Goal: Find specific page/section: Find specific page/section

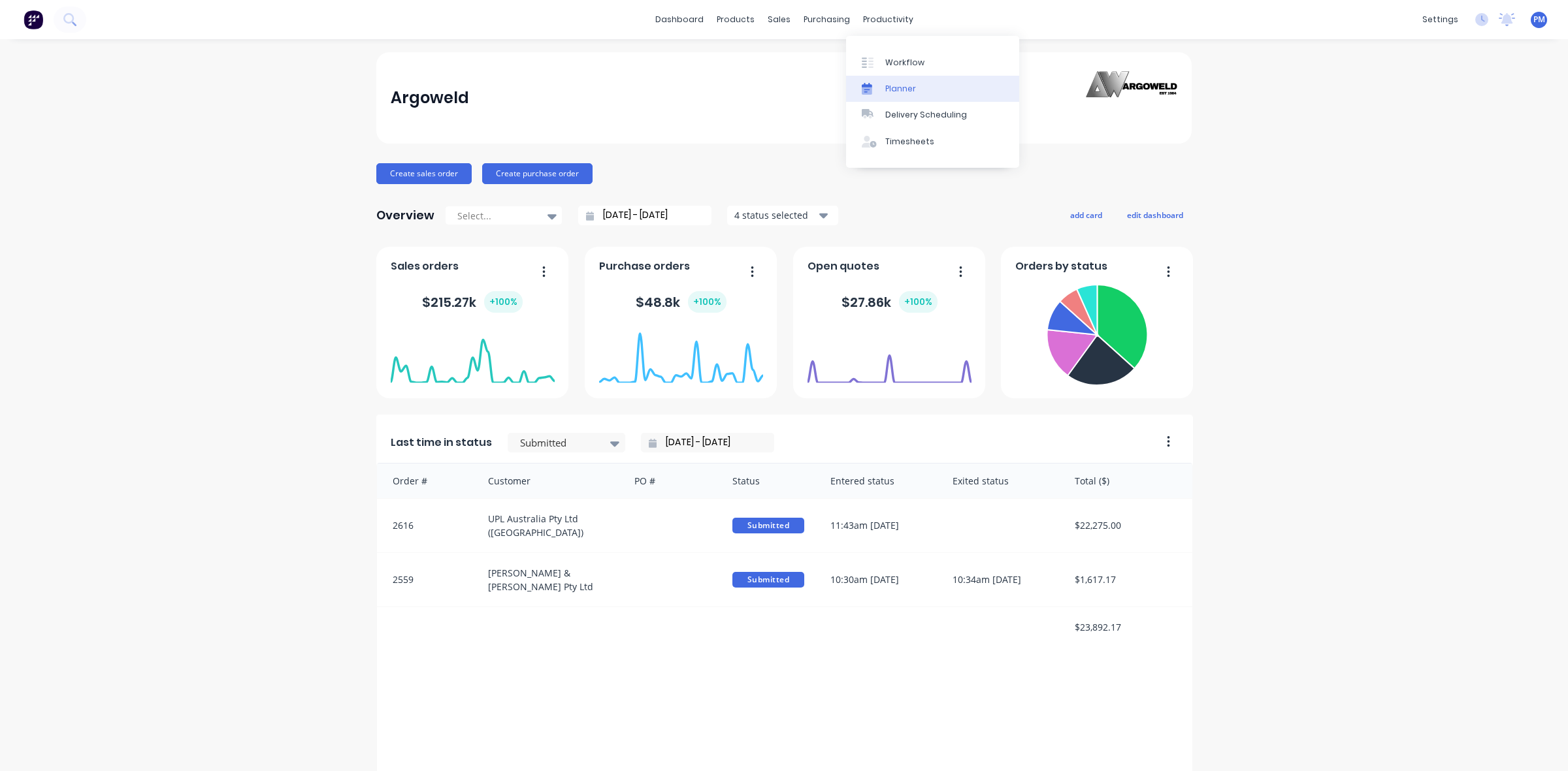
click at [892, 82] on link "Planner" at bounding box center [932, 89] width 173 height 26
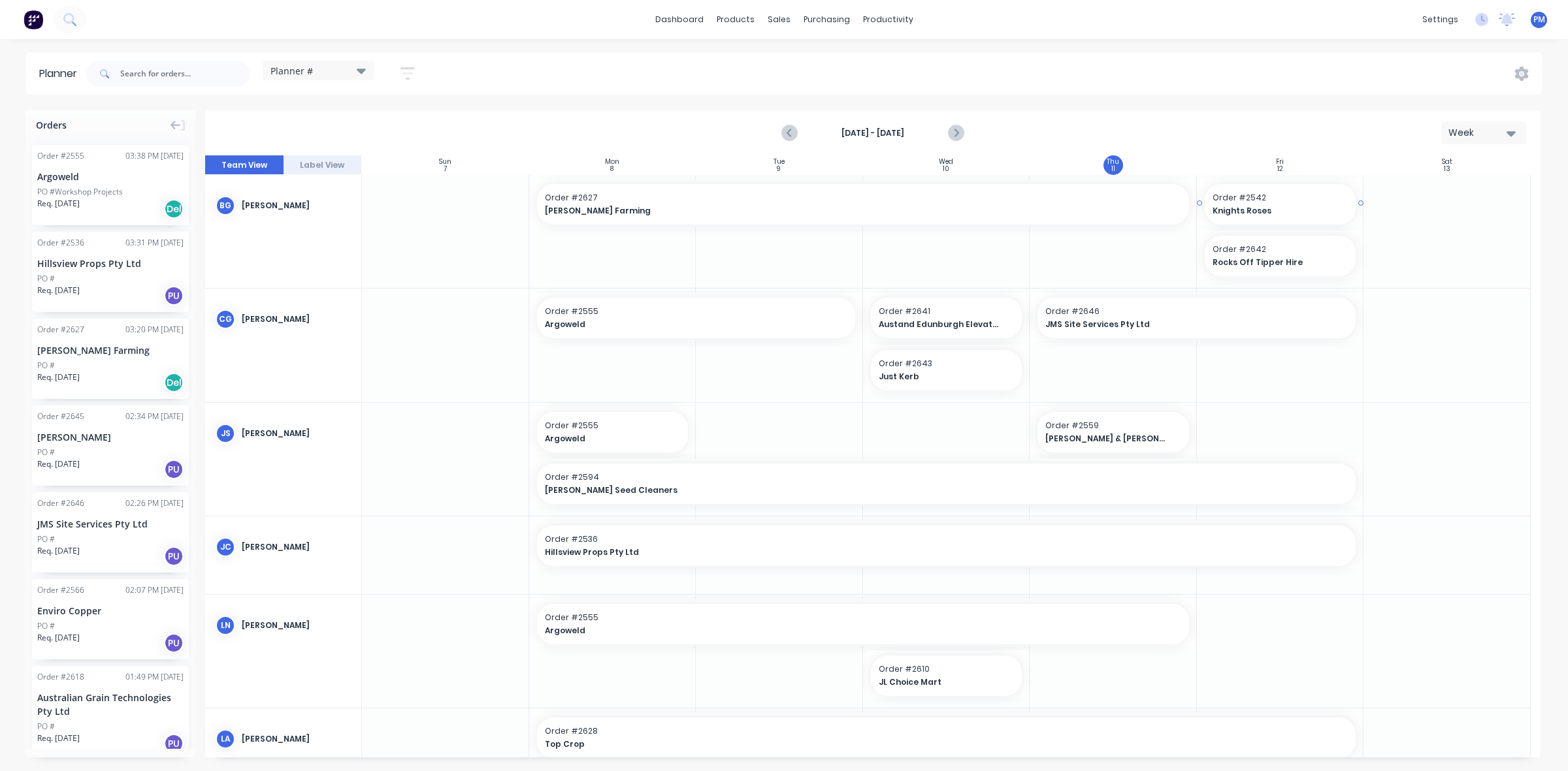
drag, startPoint x: 1256, startPoint y: 193, endPoint x: 1231, endPoint y: 200, distance: 26.0
click at [1231, 200] on div "Sun 7 [DATE] Mon 8 [DATE] Tue 9 [DATE] Wed 10 [DATE] Thu 11 [DATE] Fri 12 [DATE…" at bounding box center [872, 456] width 1335 height 602
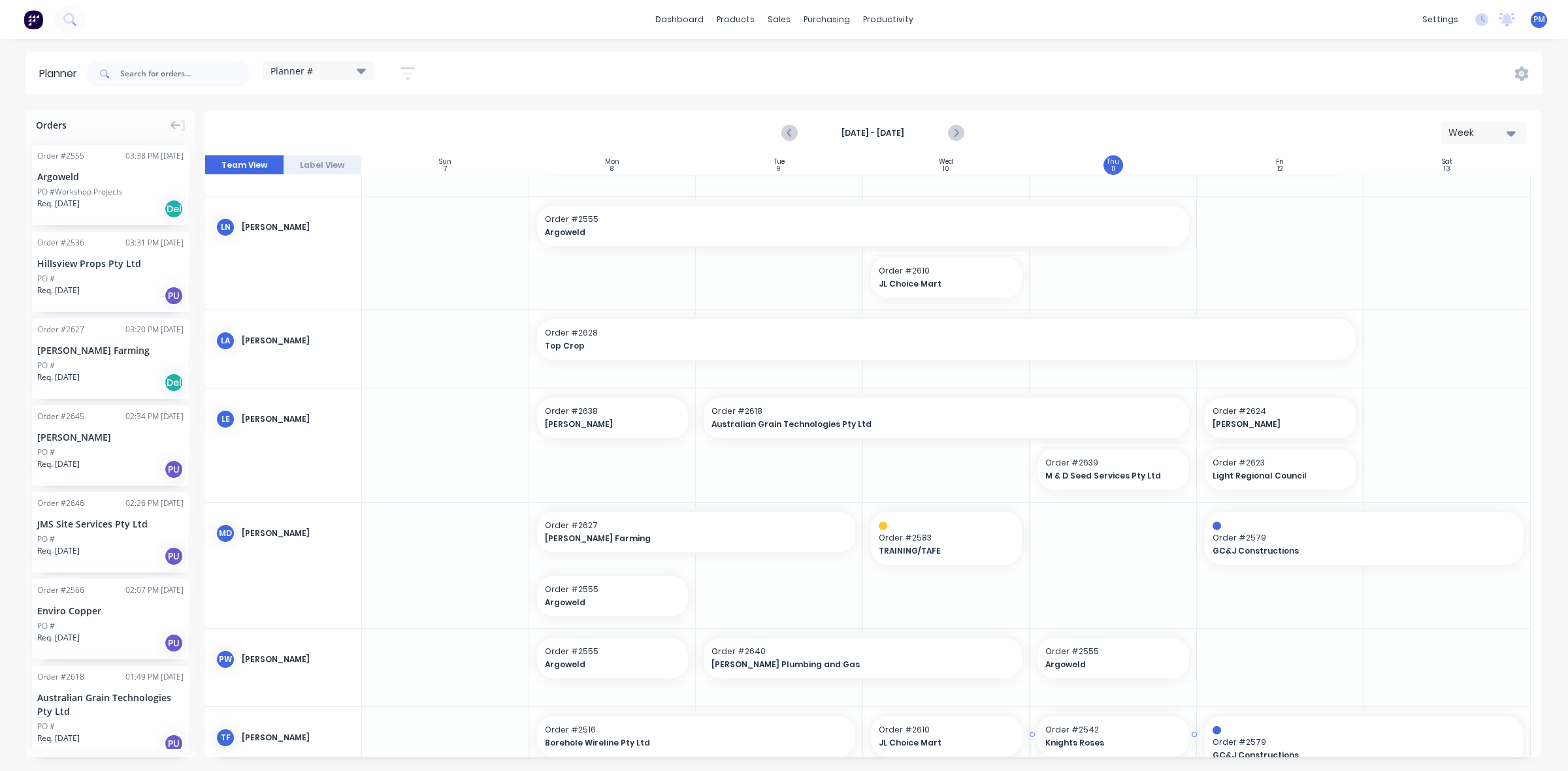
scroll to position [431, 0]
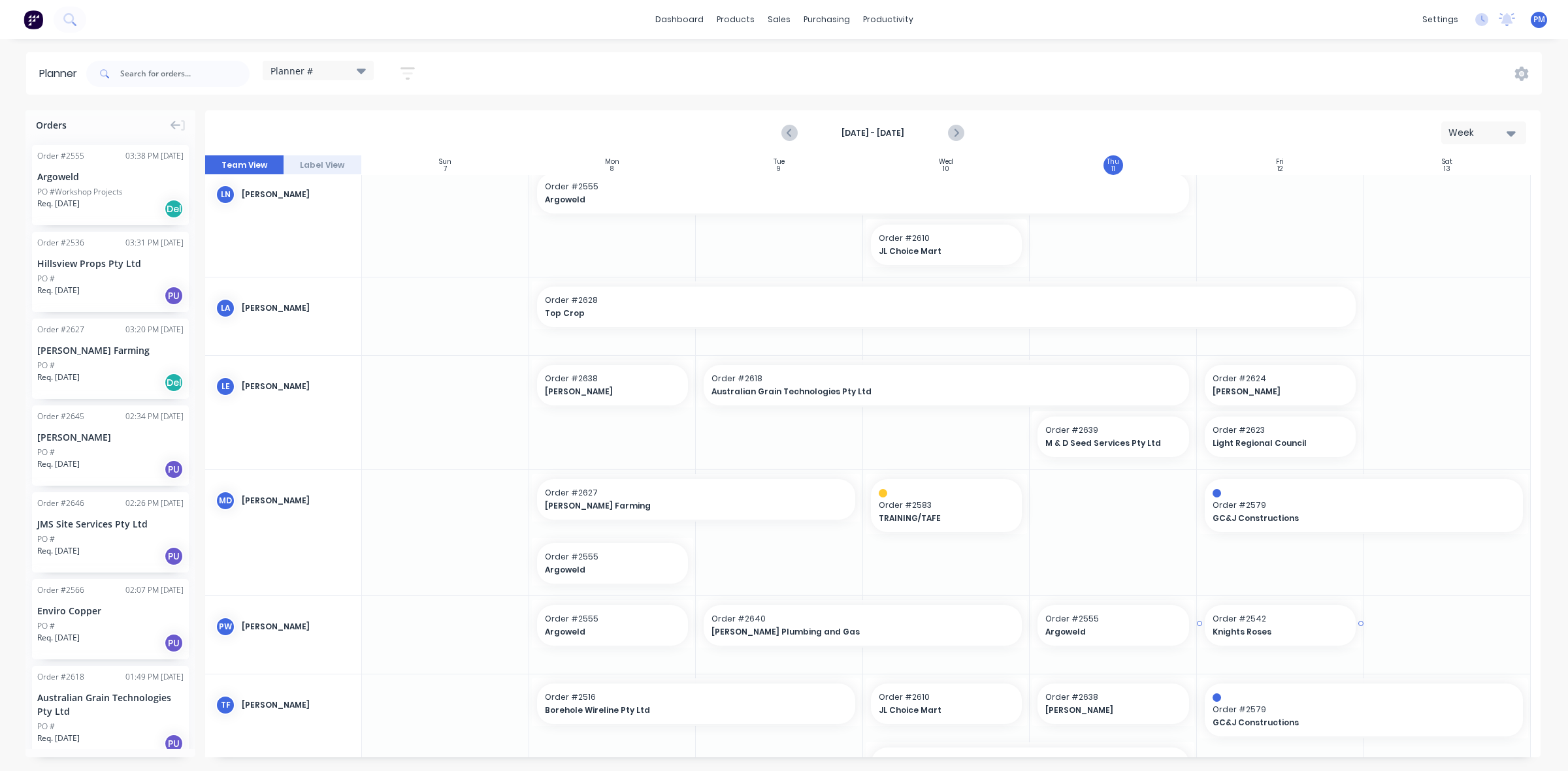
drag, startPoint x: 1246, startPoint y: 195, endPoint x: 1272, endPoint y: 624, distance: 429.8
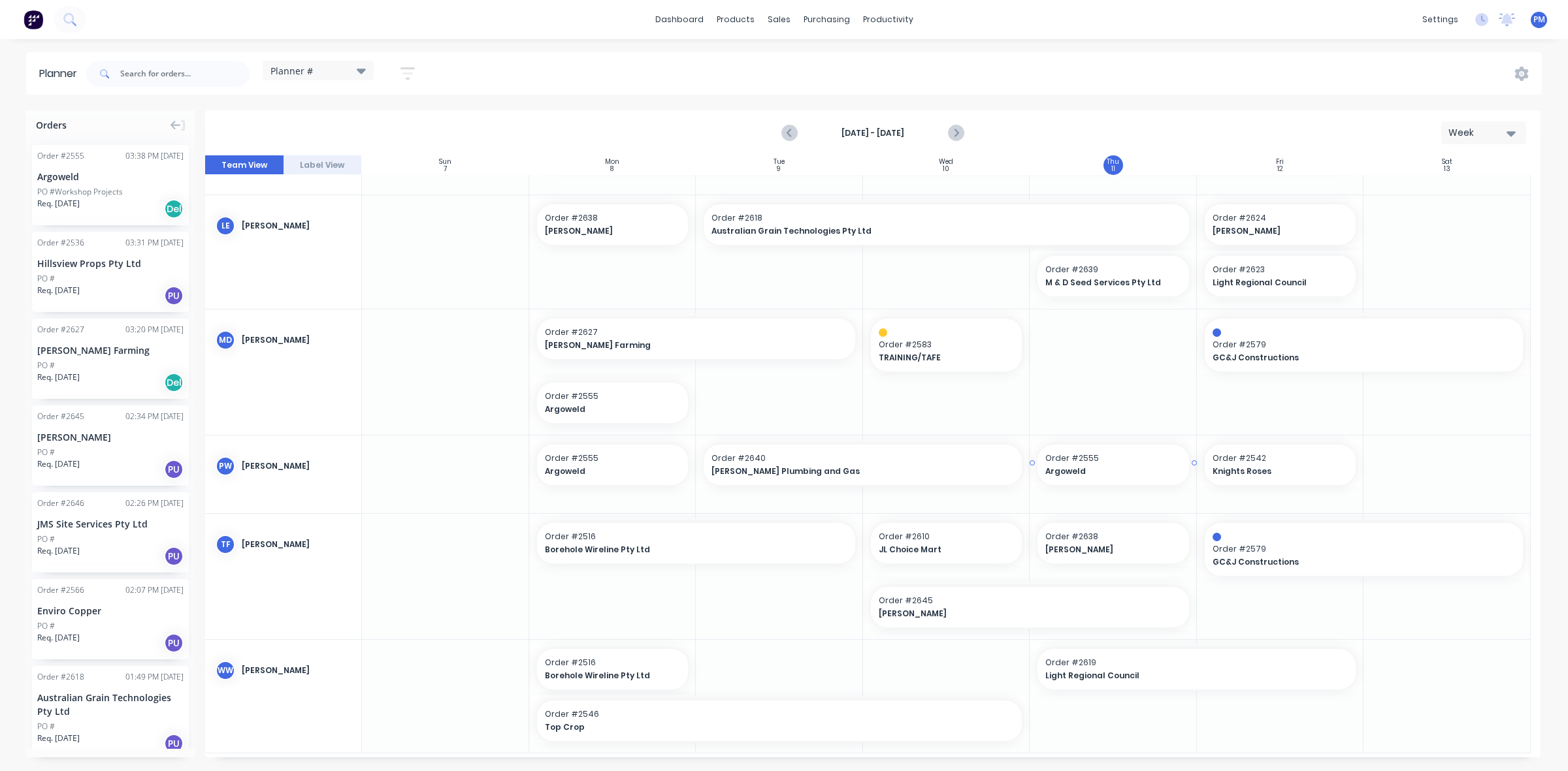
scroll to position [594, 0]
click at [1259, 465] on span "Knights Roses" at bounding box center [1273, 468] width 122 height 11
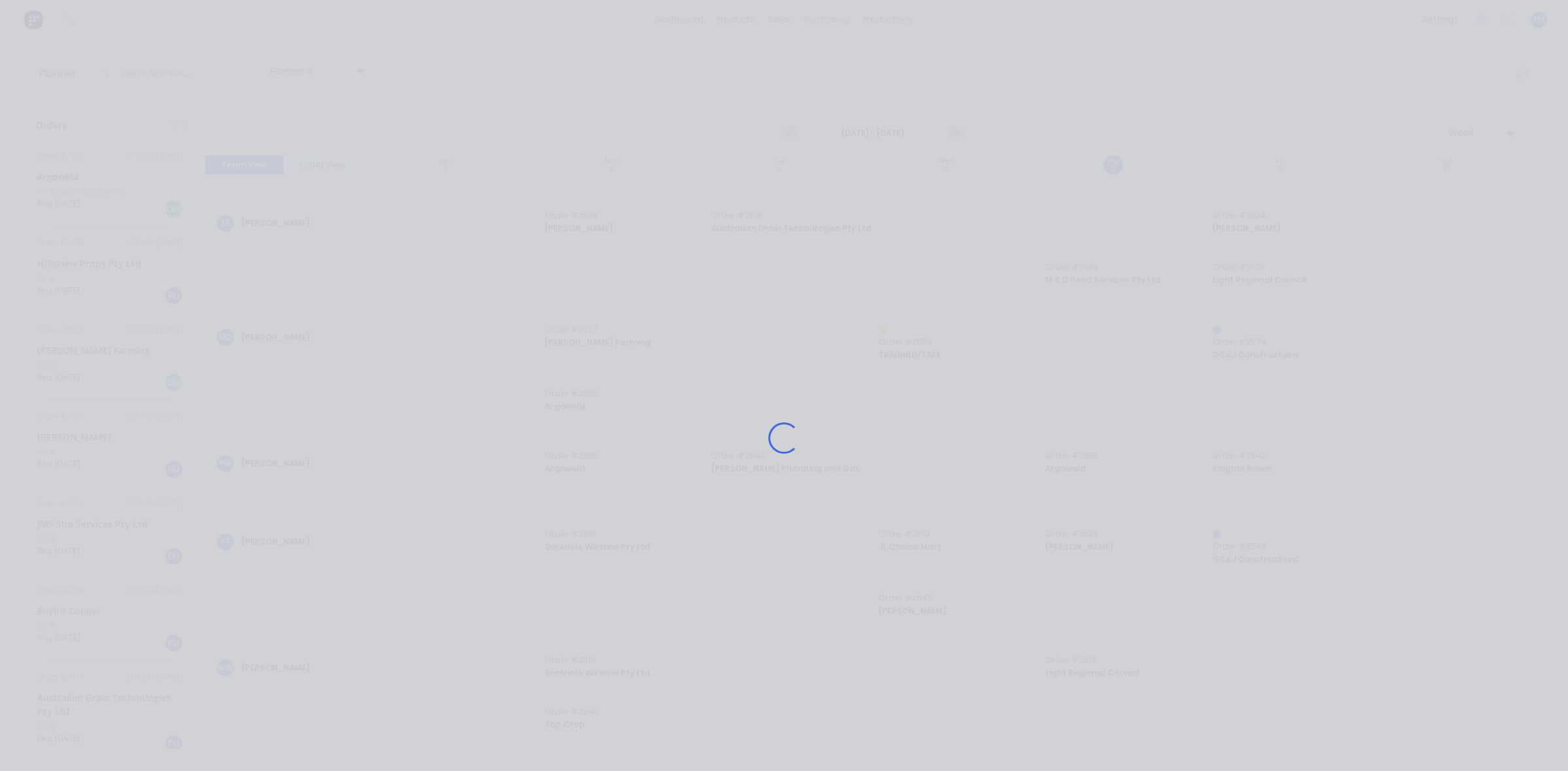
click at [1259, 465] on div "Loading..." at bounding box center [784, 437] width 1045 height 771
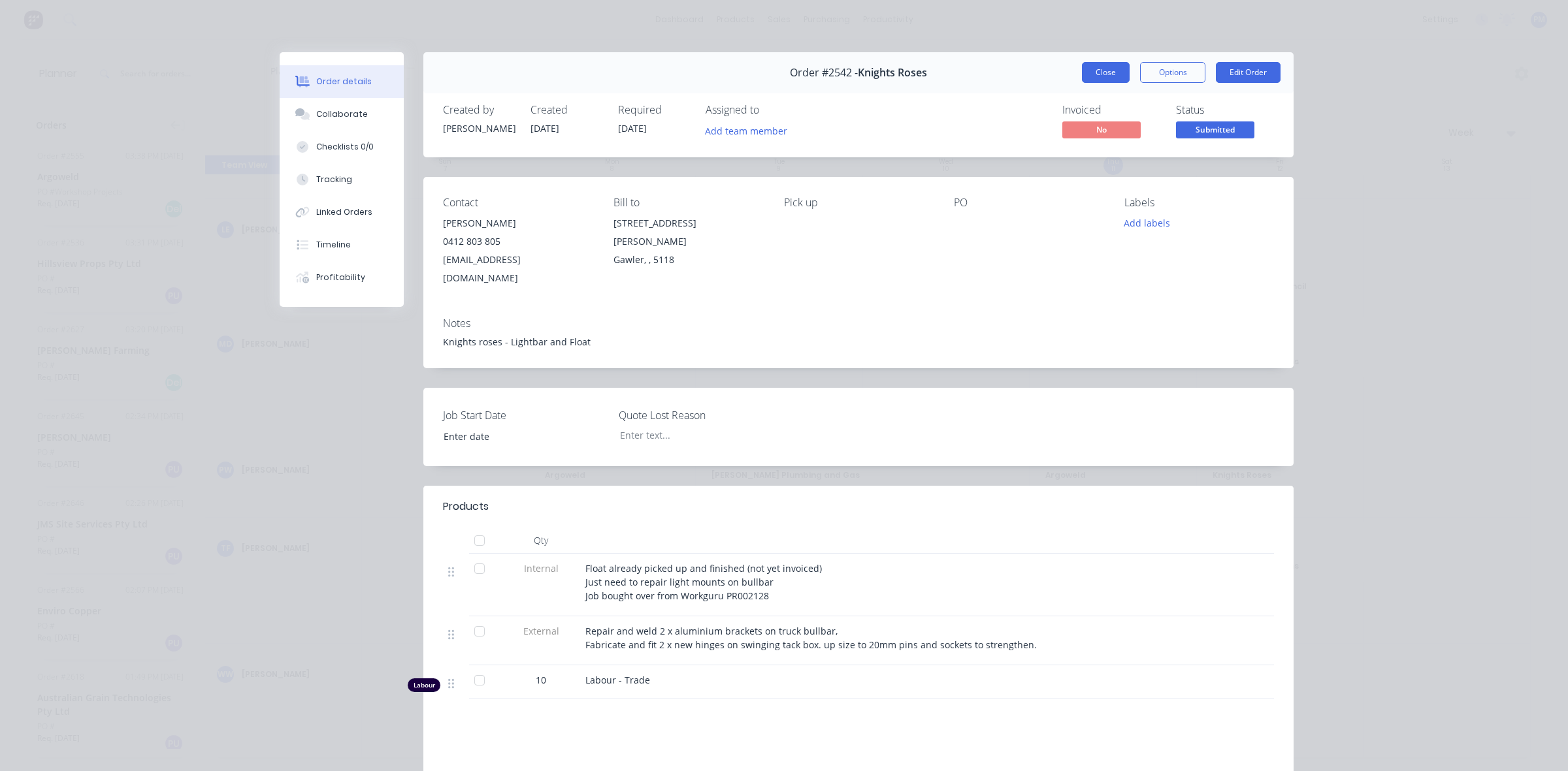
click at [1098, 73] on button "Close" at bounding box center [1106, 72] width 48 height 21
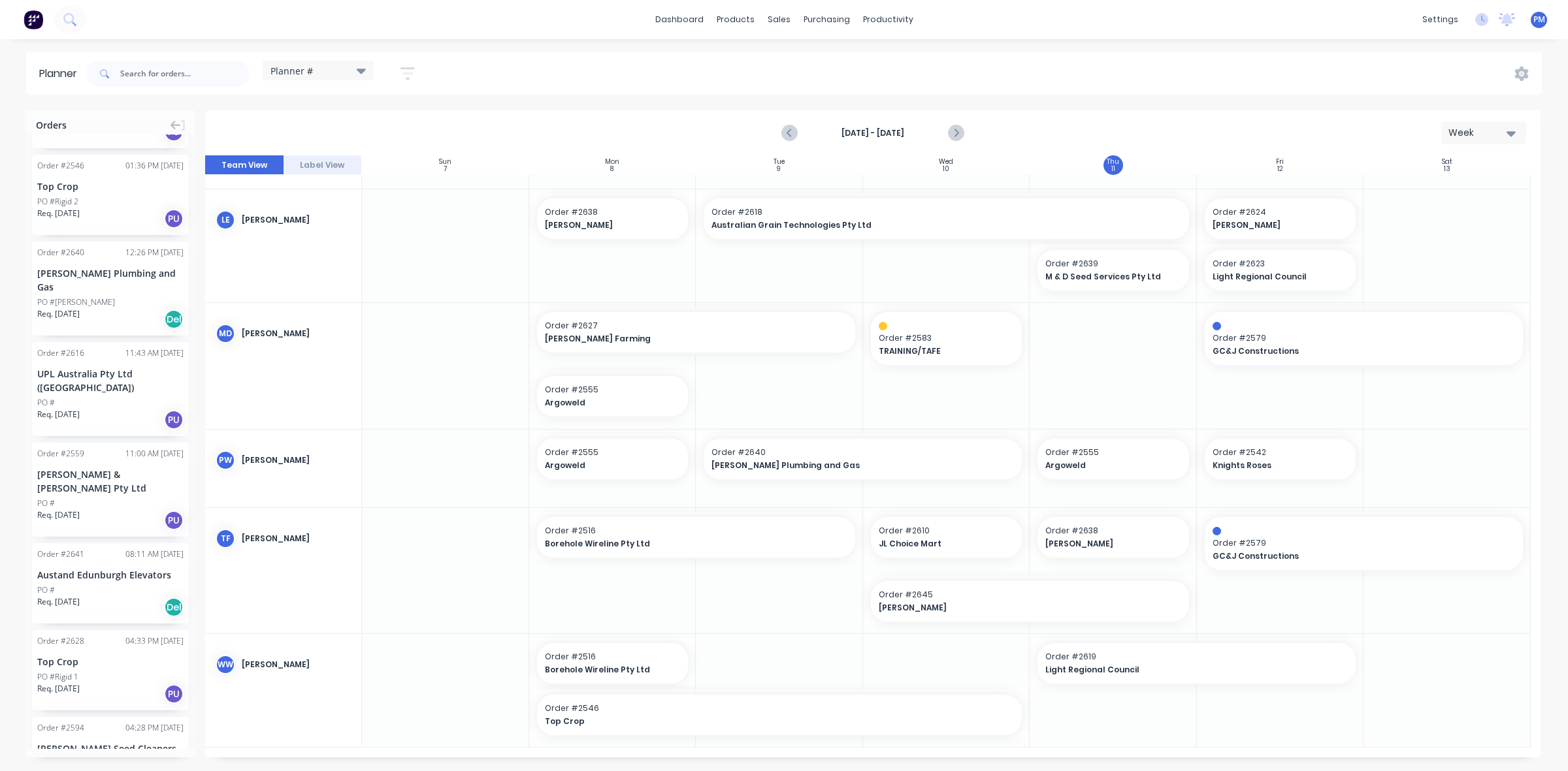
scroll to position [653, 0]
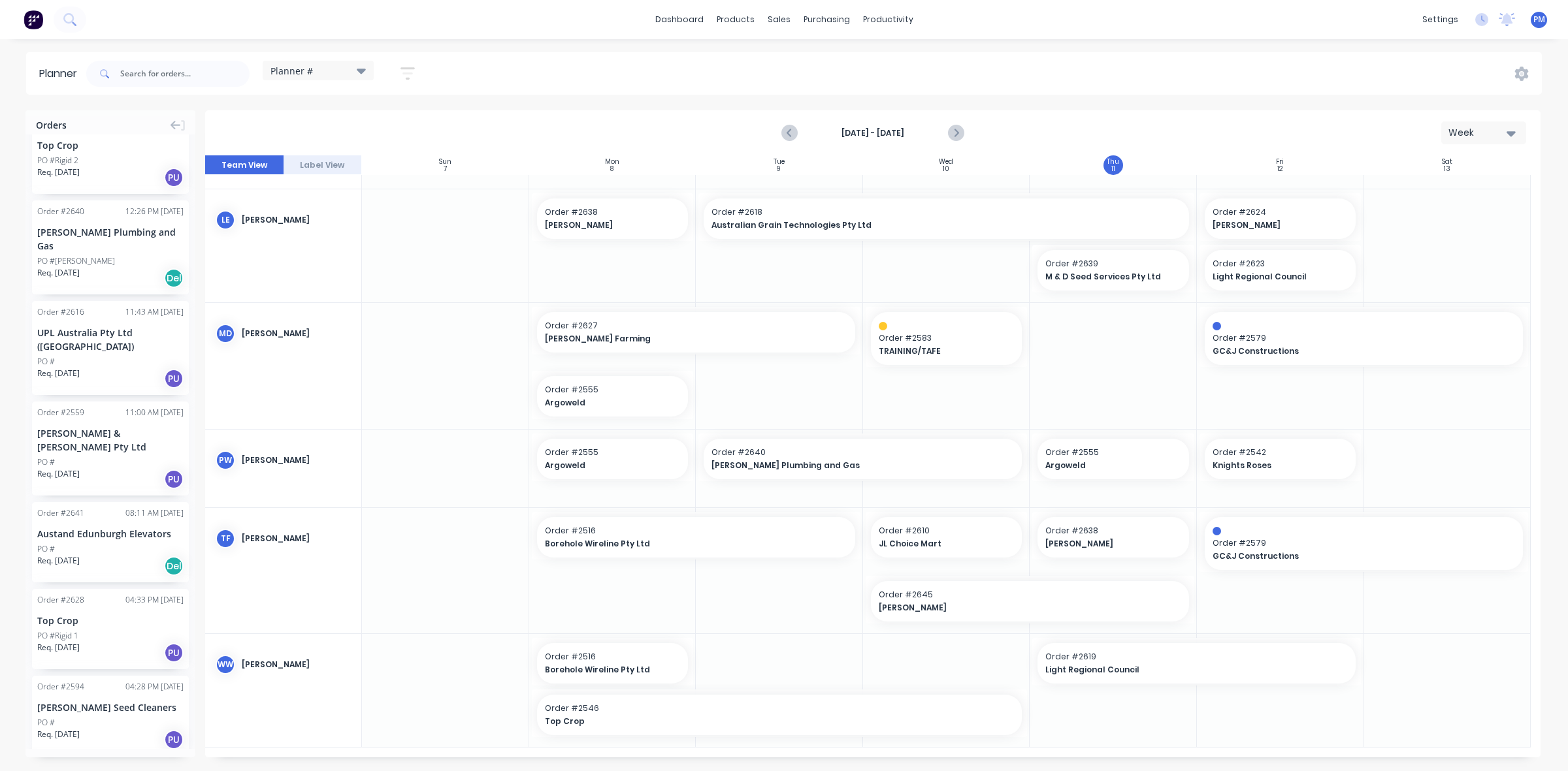
click at [111, 456] on div "PO #" at bounding box center [110, 462] width 146 height 11
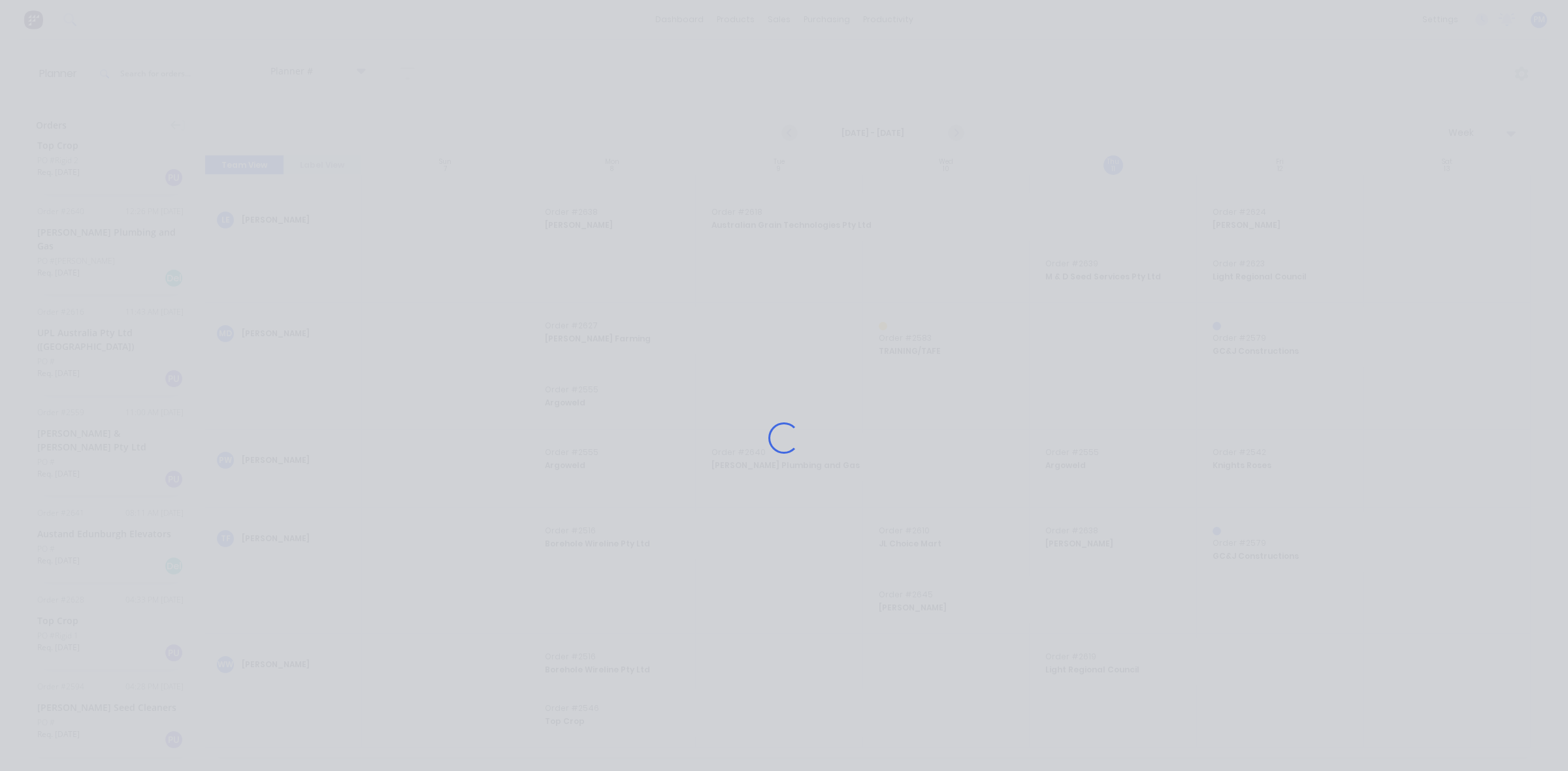
scroll to position [552, 0]
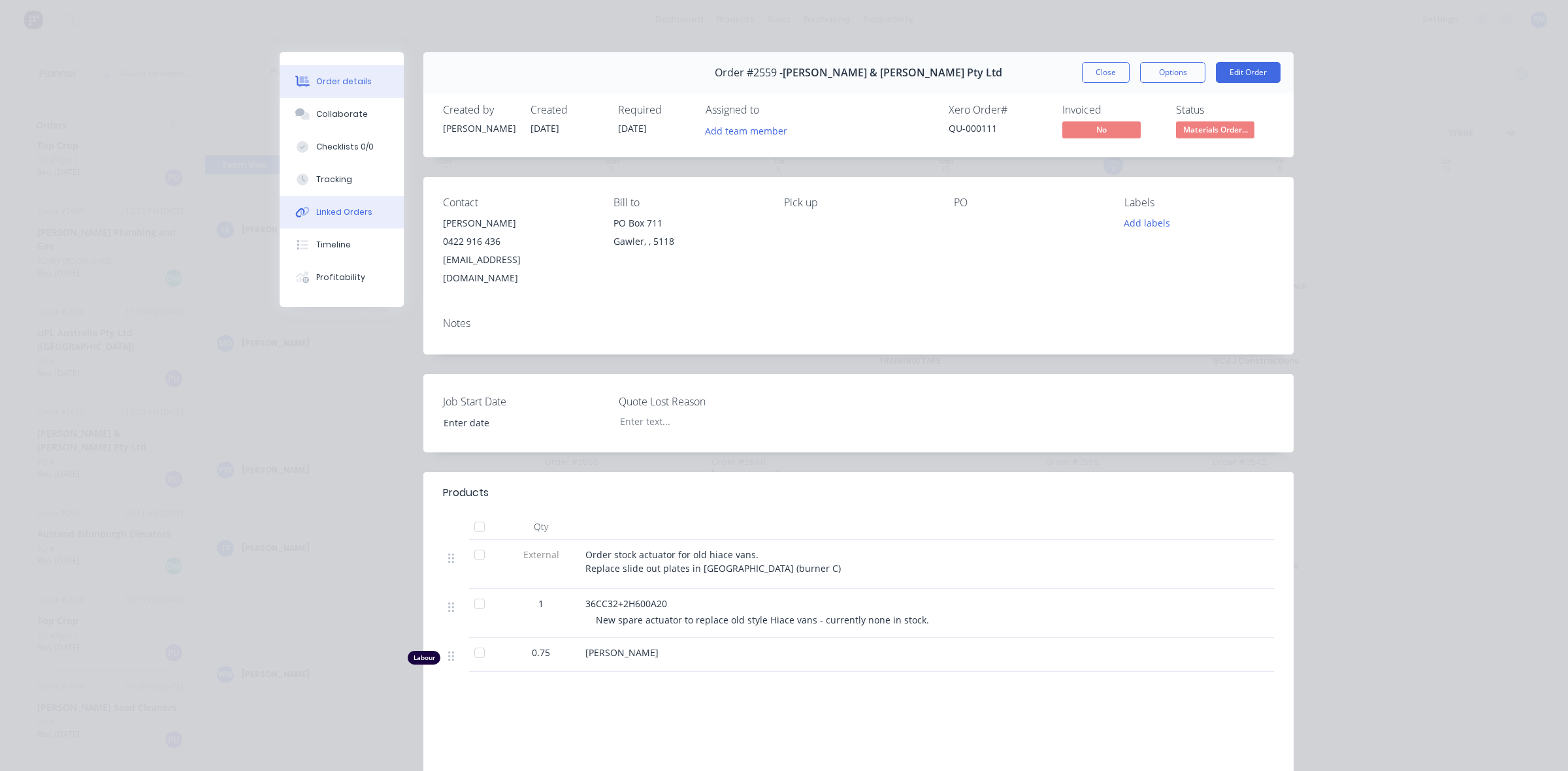
click at [325, 206] on div "Linked Orders" at bounding box center [344, 212] width 56 height 11
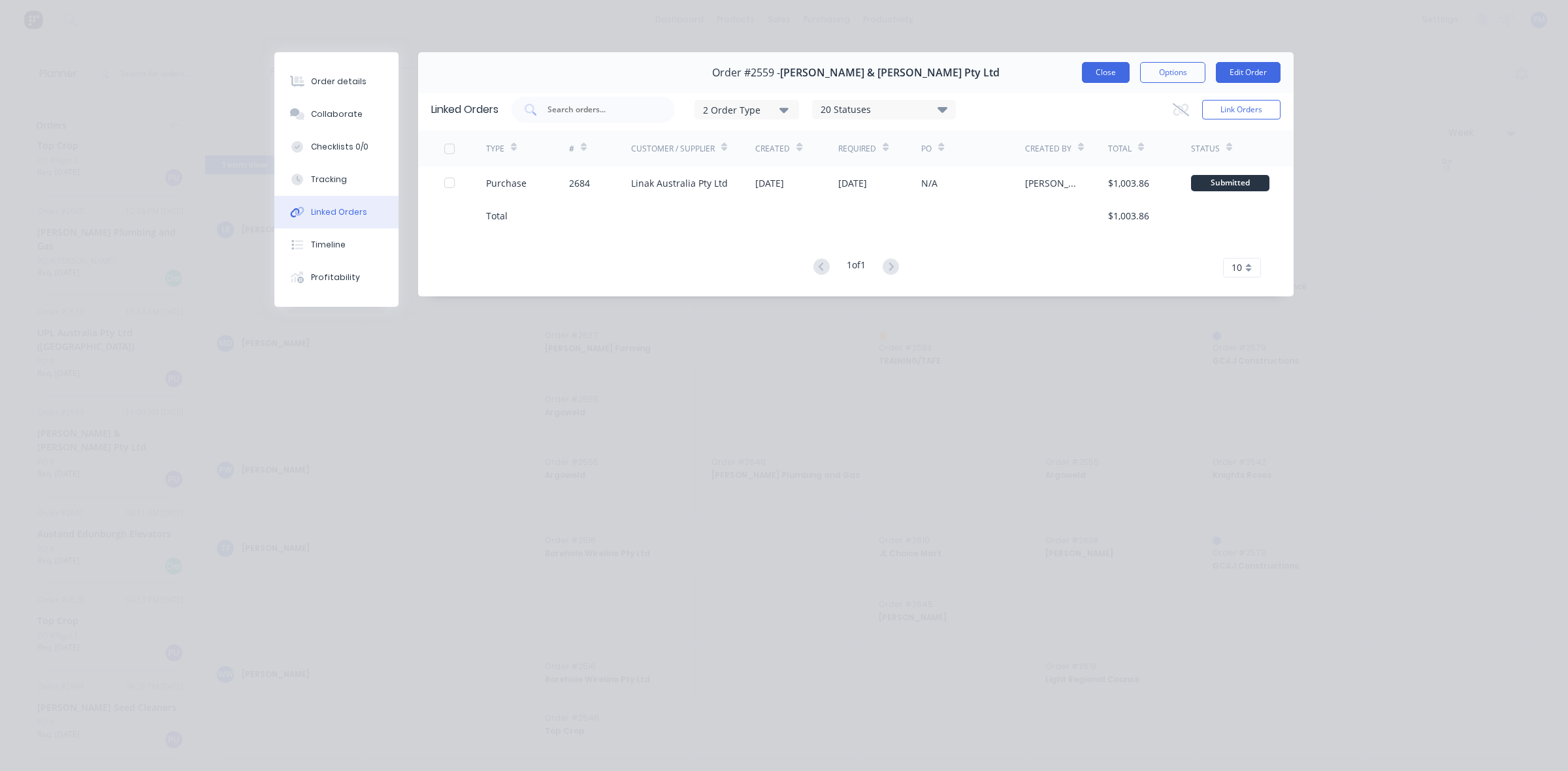
click at [1109, 75] on button "Close" at bounding box center [1106, 72] width 48 height 21
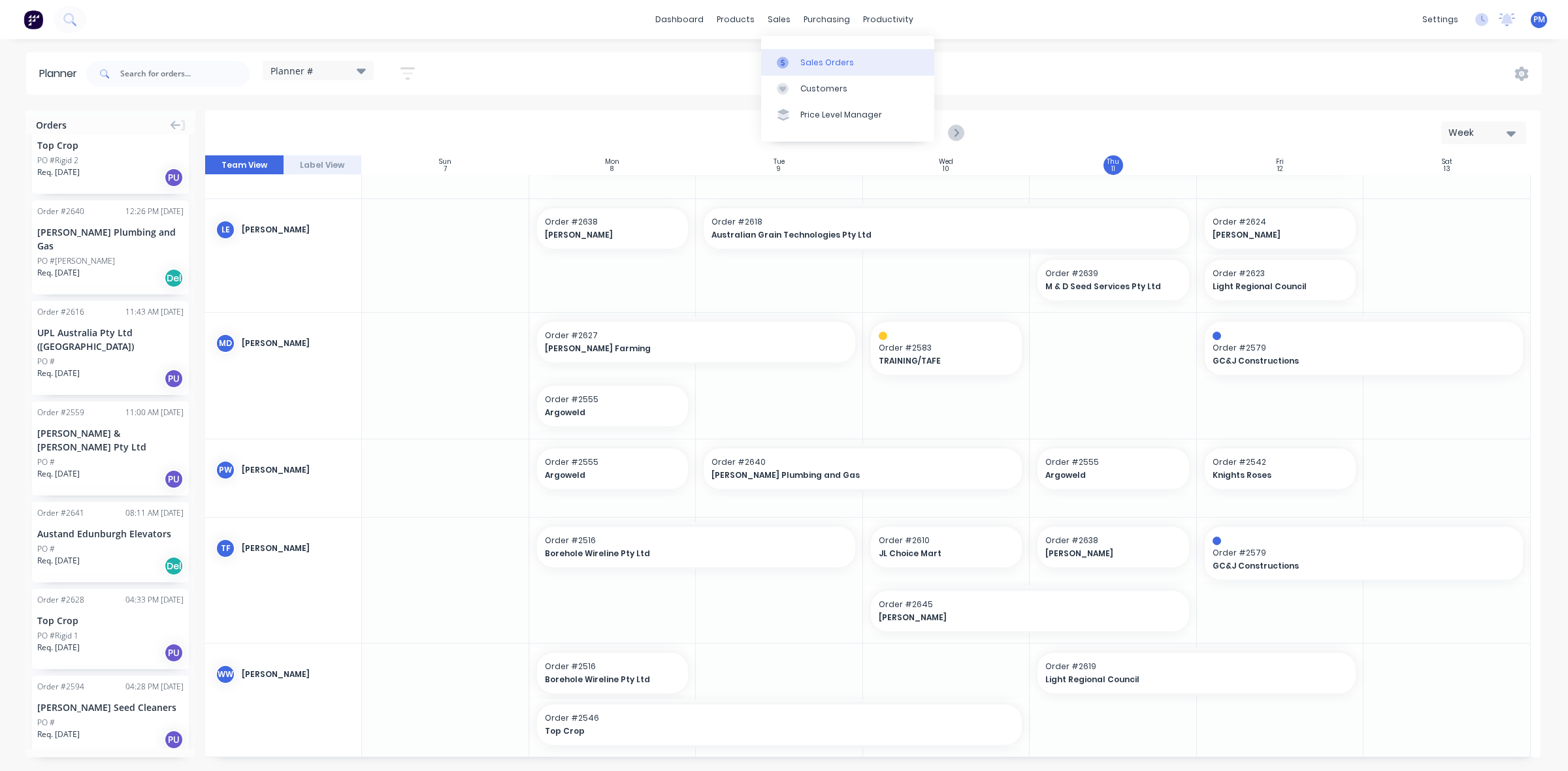
click at [802, 57] on div "Sales Orders" at bounding box center [827, 62] width 53 height 11
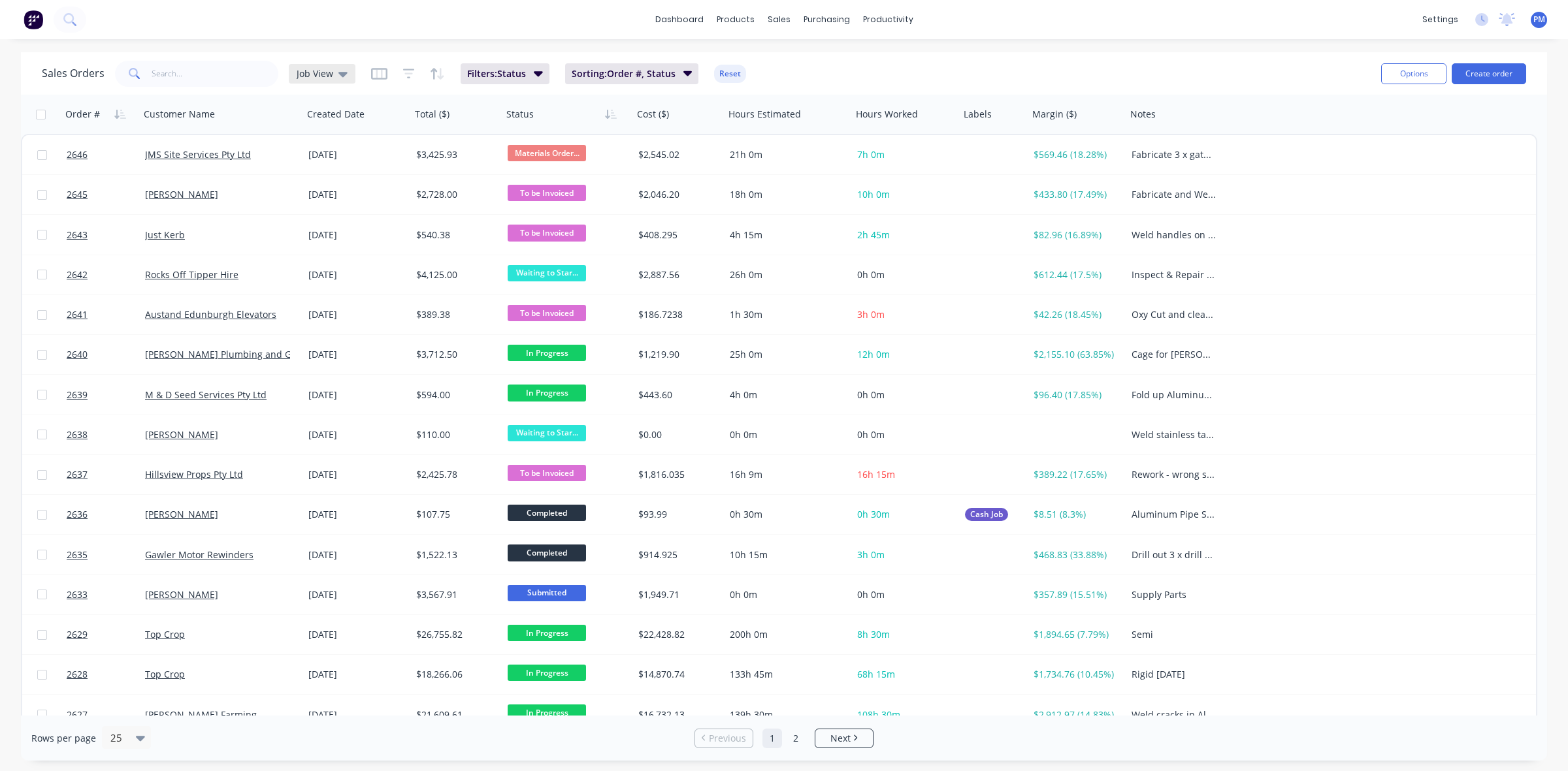
click at [339, 76] on icon at bounding box center [343, 74] width 9 height 14
click at [275, 116] on icon "button" at bounding box center [279, 114] width 11 height 10
click at [275, 116] on icon "button" at bounding box center [276, 114] width 5 height 9
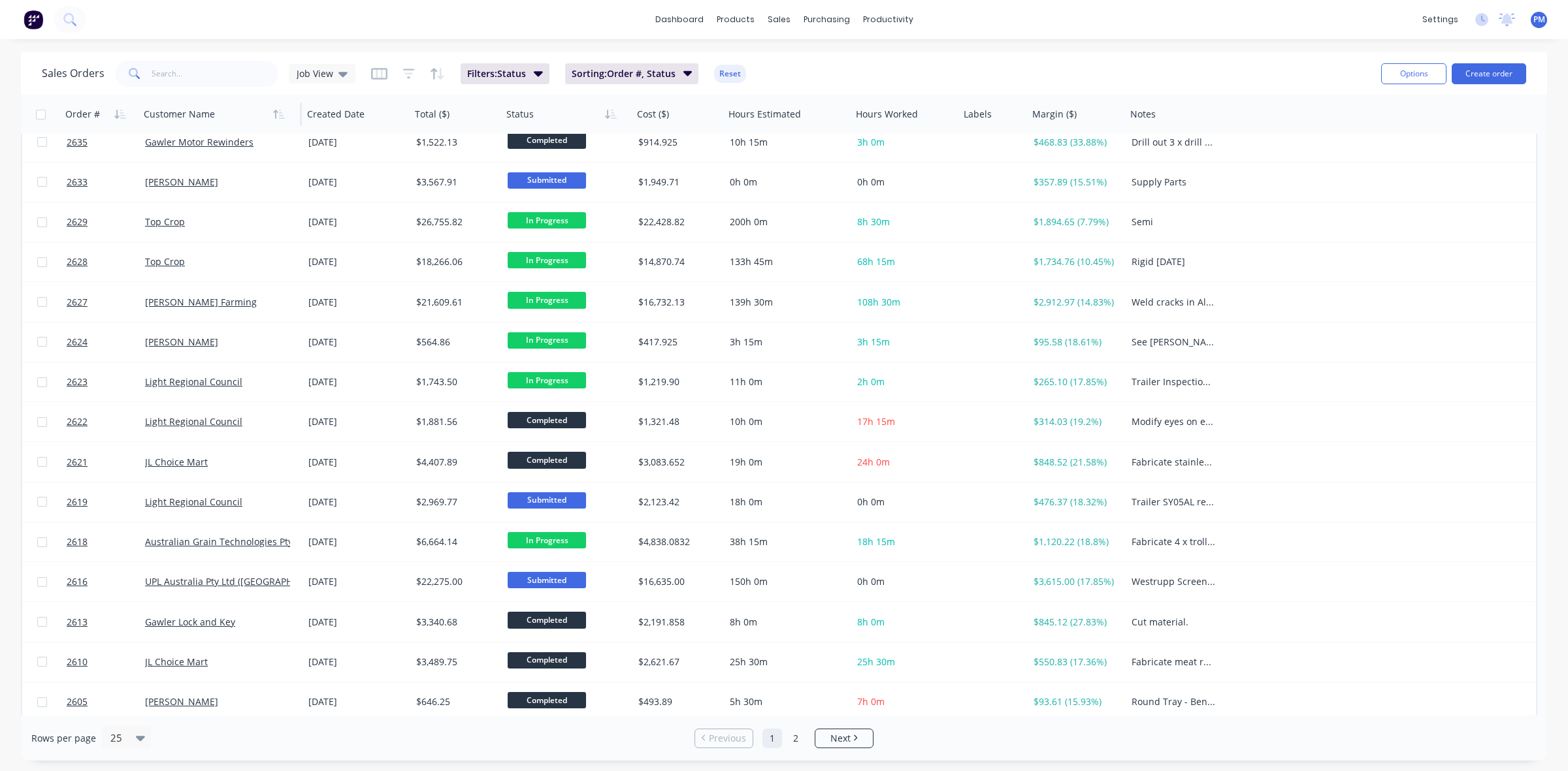
scroll to position [418, 0]
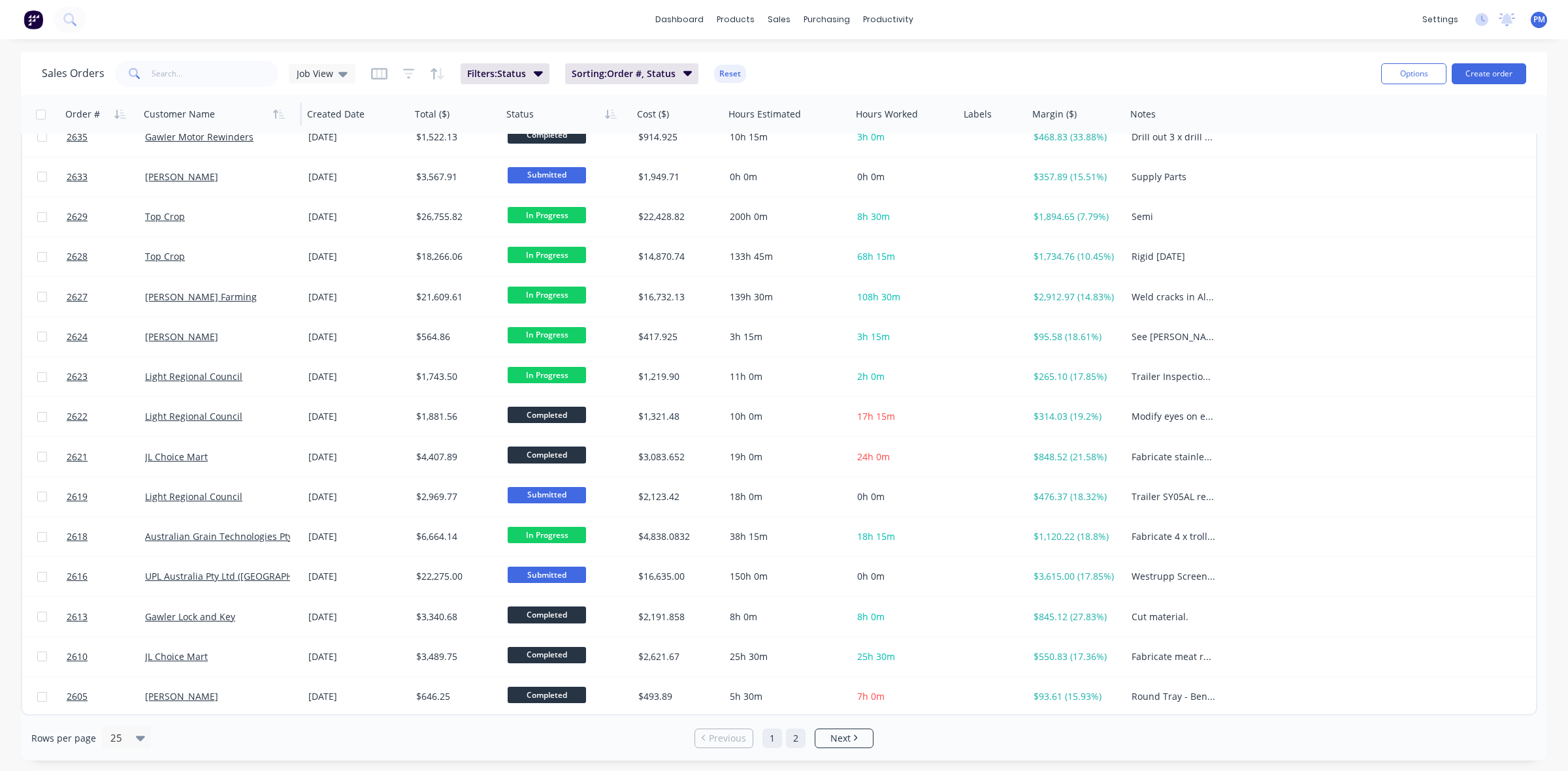
click at [796, 735] on link "2" at bounding box center [795, 738] width 20 height 20
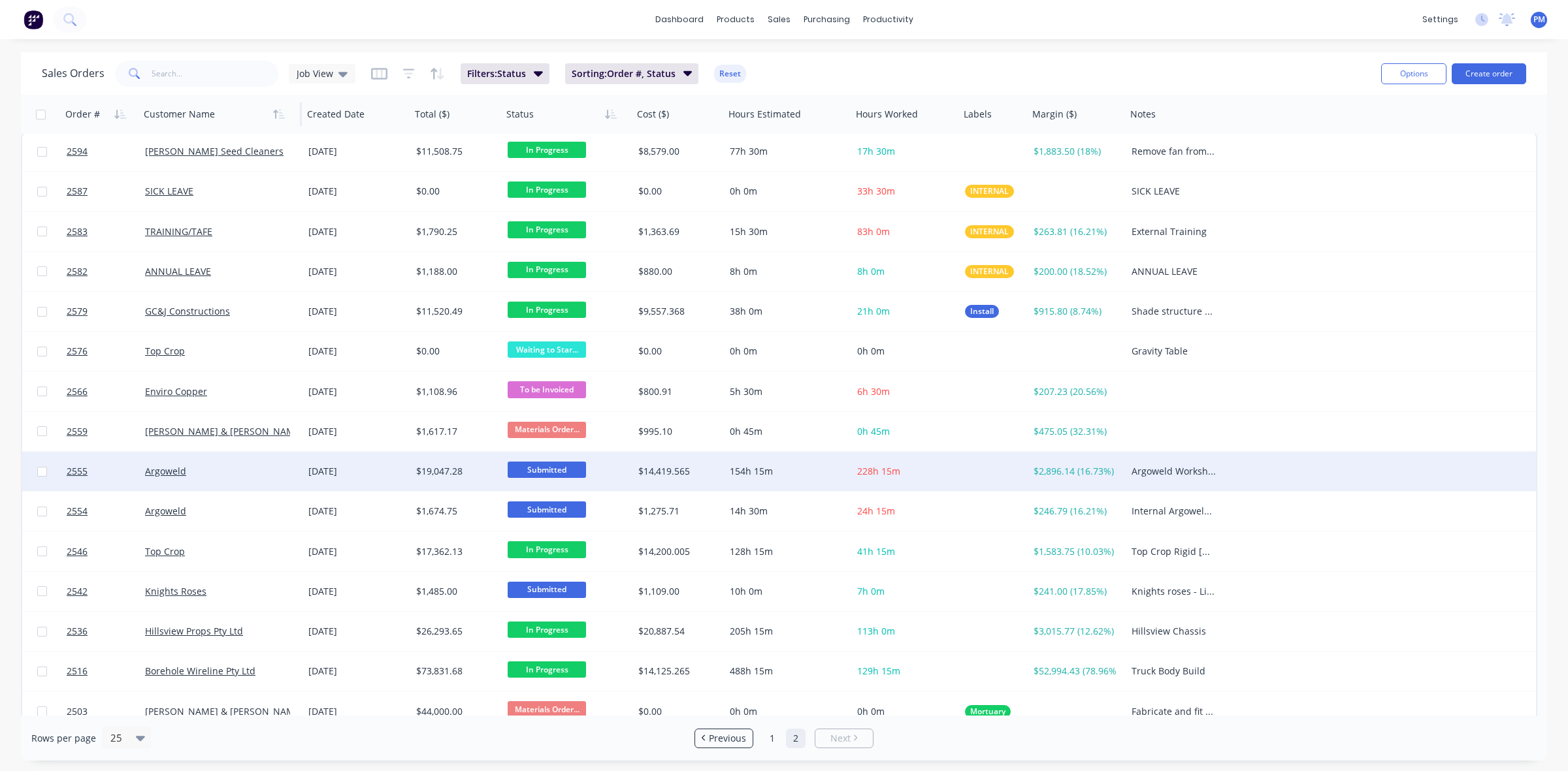
scroll to position [0, 0]
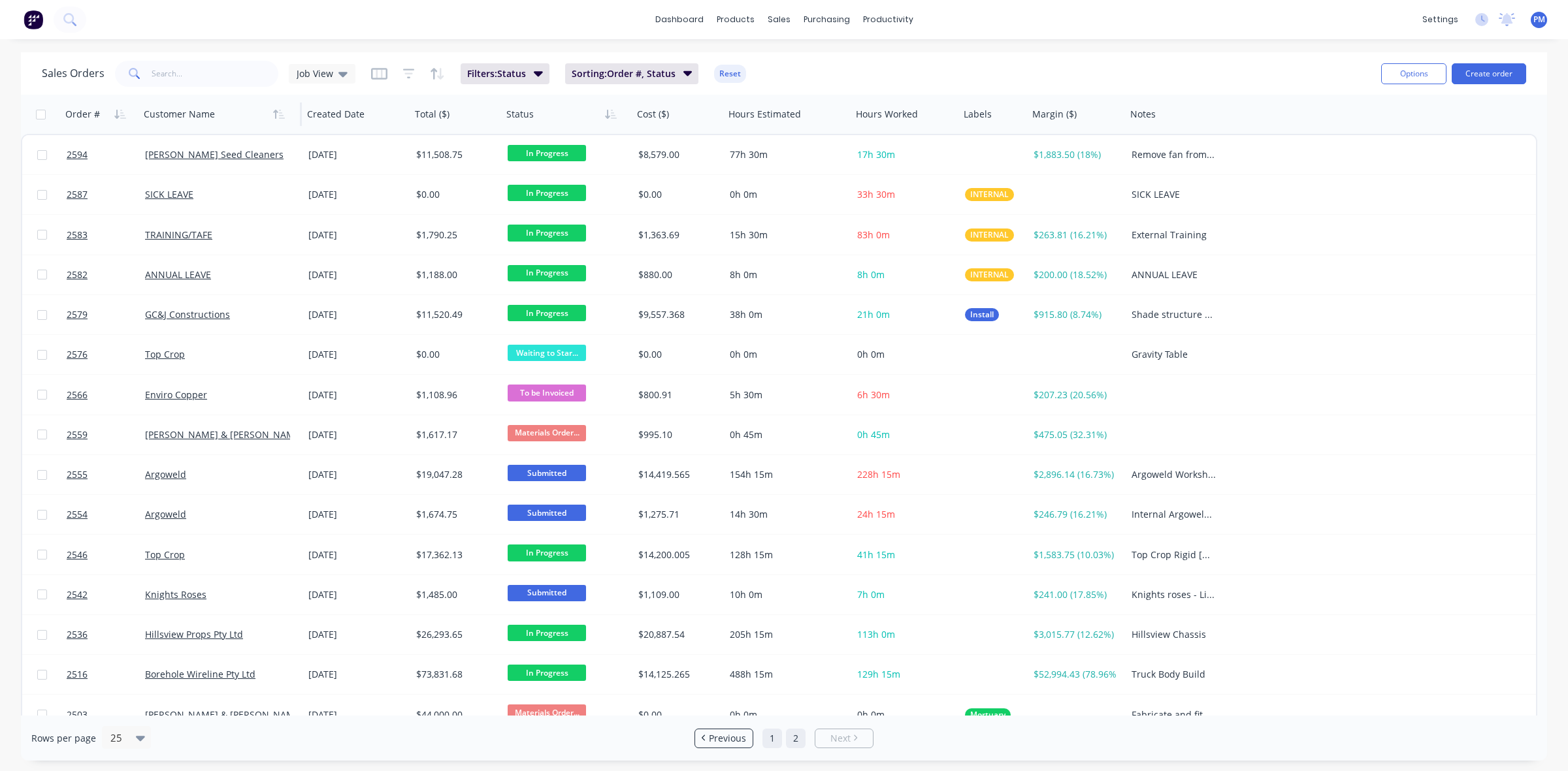
click at [771, 739] on link "1" at bounding box center [772, 738] width 20 height 20
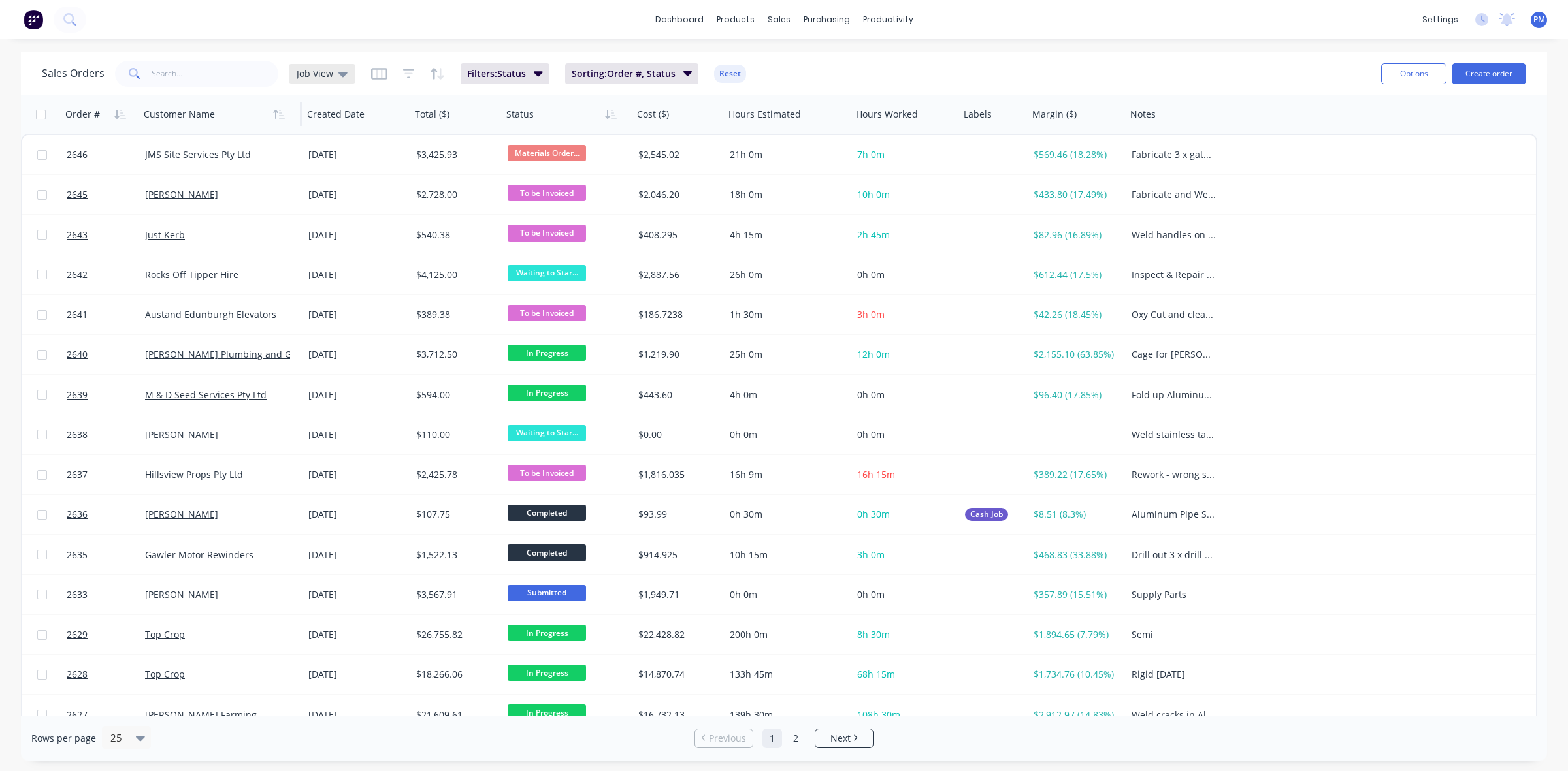
click at [340, 70] on icon at bounding box center [343, 74] width 9 height 14
click at [316, 21] on div "dashboard products sales purchasing productivity dashboard products Product Cat…" at bounding box center [784, 20] width 1568 height 39
click at [900, 84] on div "Planner" at bounding box center [906, 89] width 30 height 11
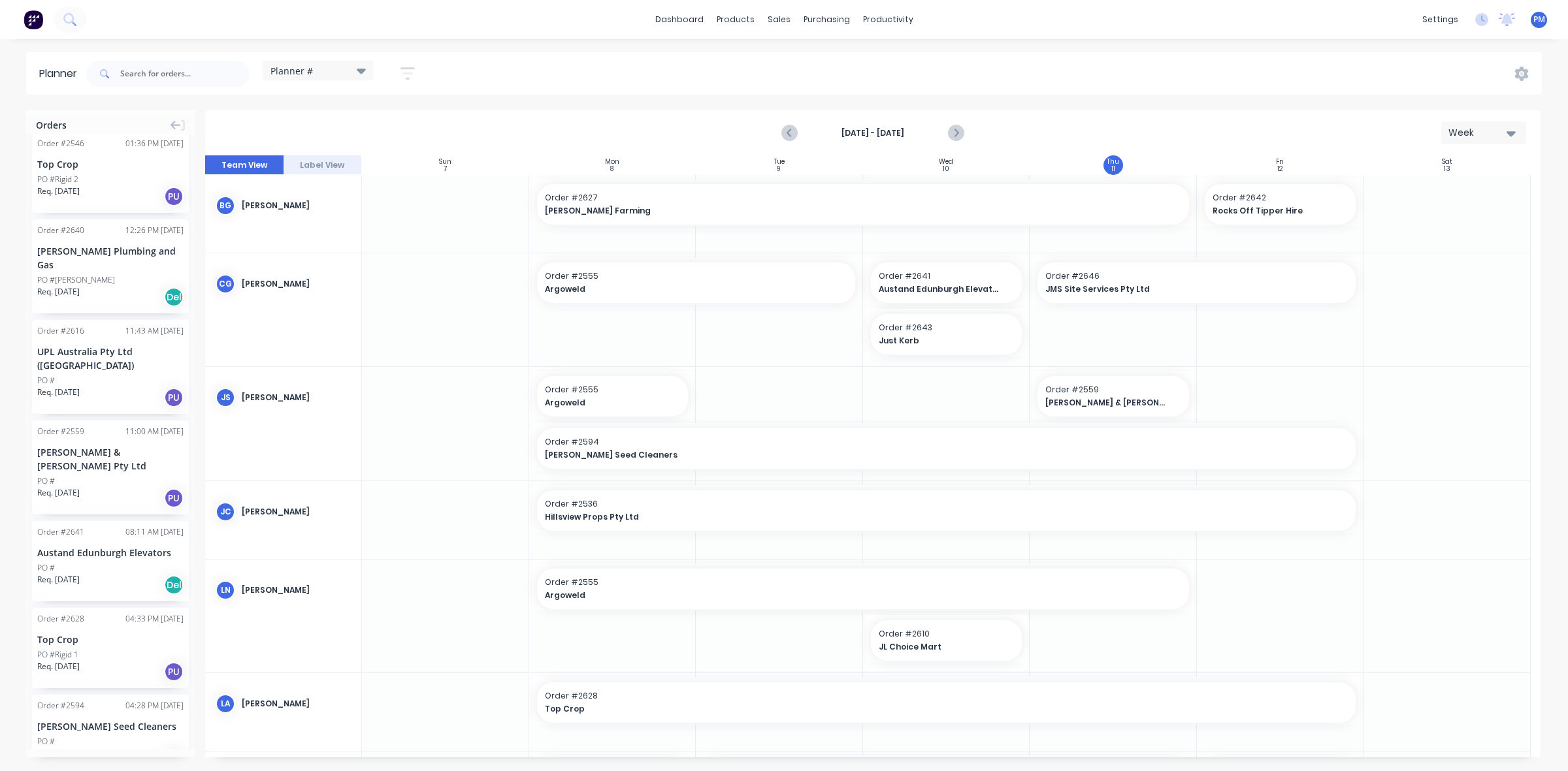
scroll to position [653, 0]
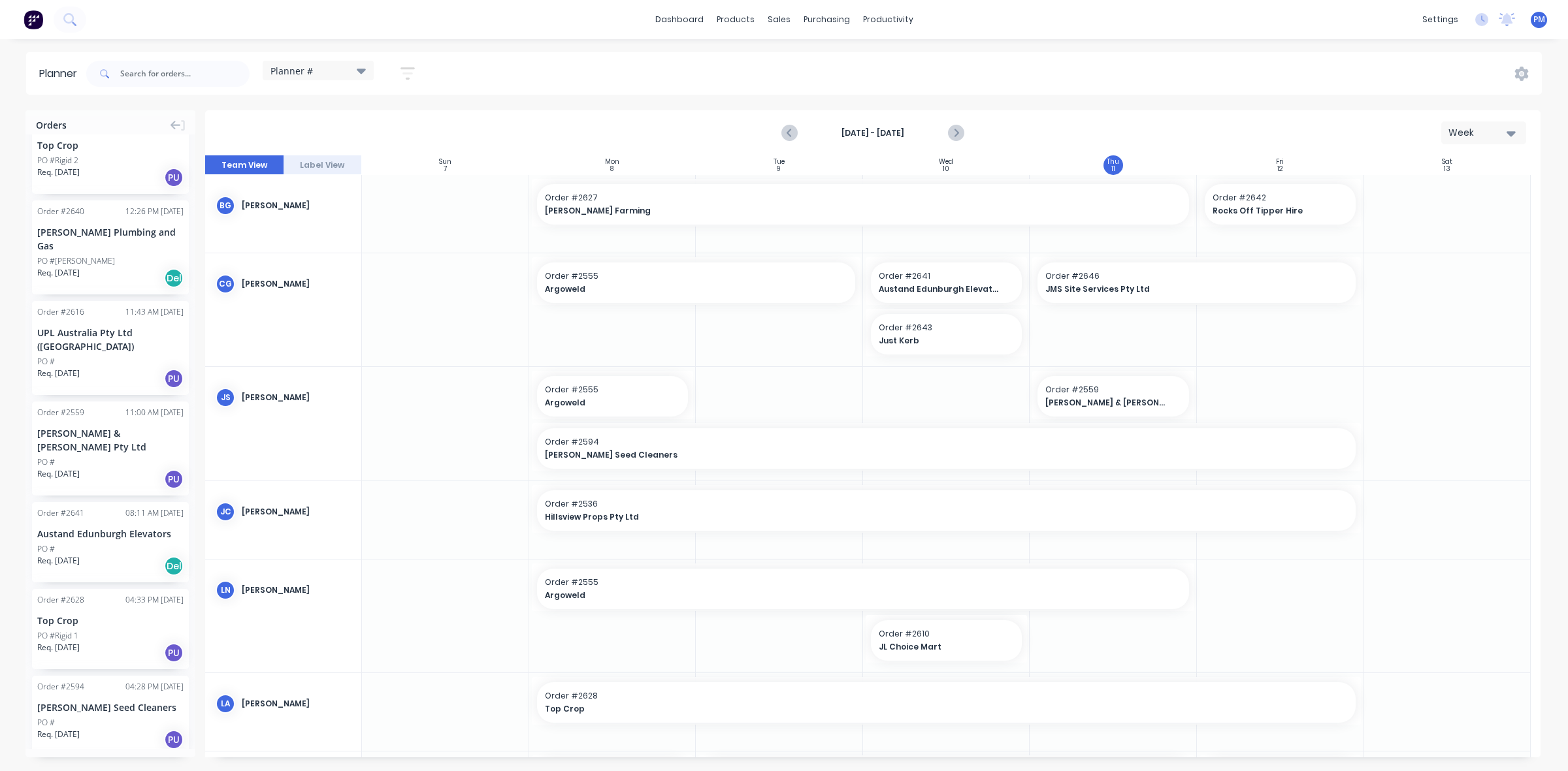
click at [124, 456] on div "PO #" at bounding box center [110, 462] width 146 height 11
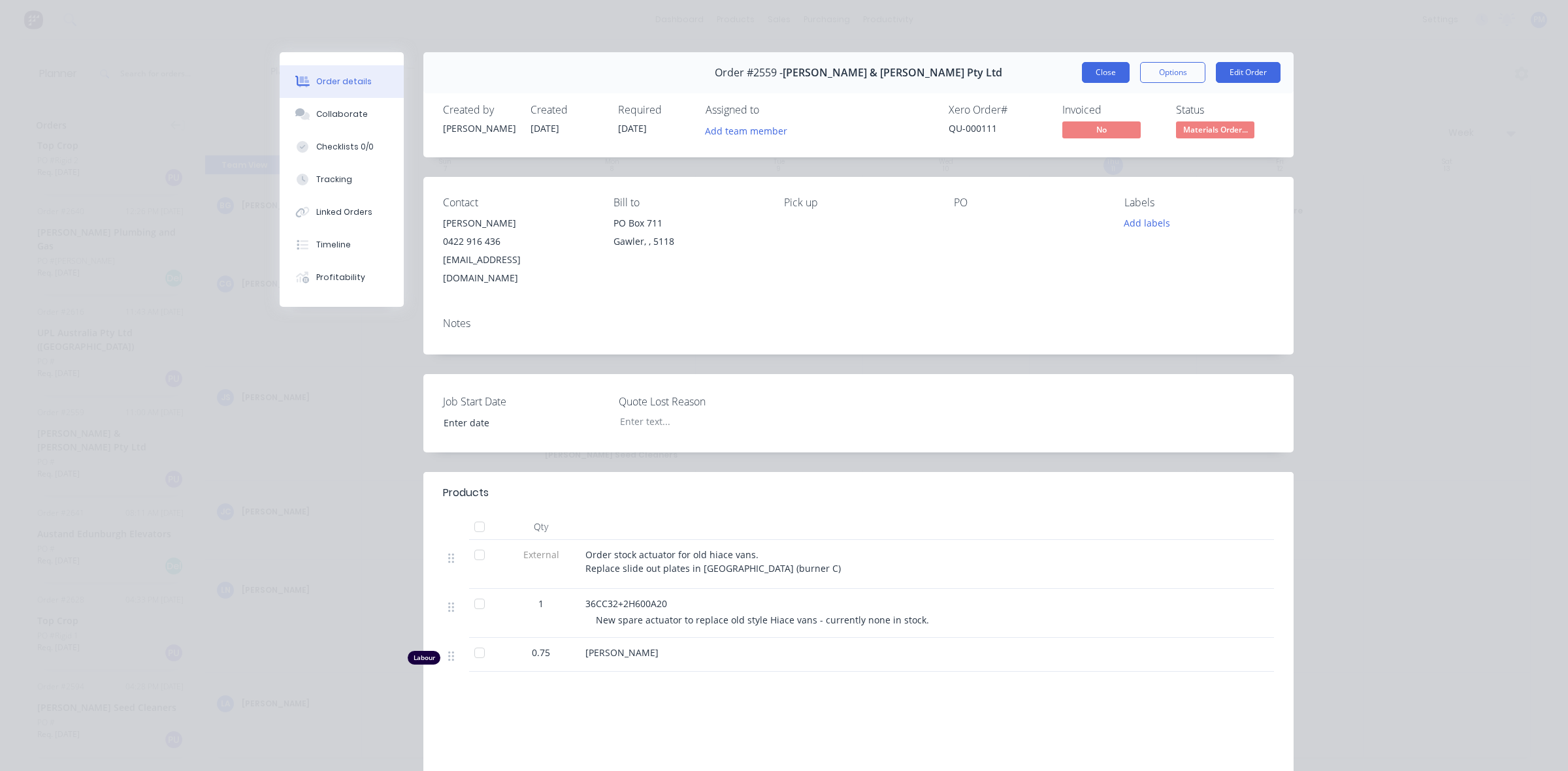
click at [1108, 76] on button "Close" at bounding box center [1106, 72] width 48 height 21
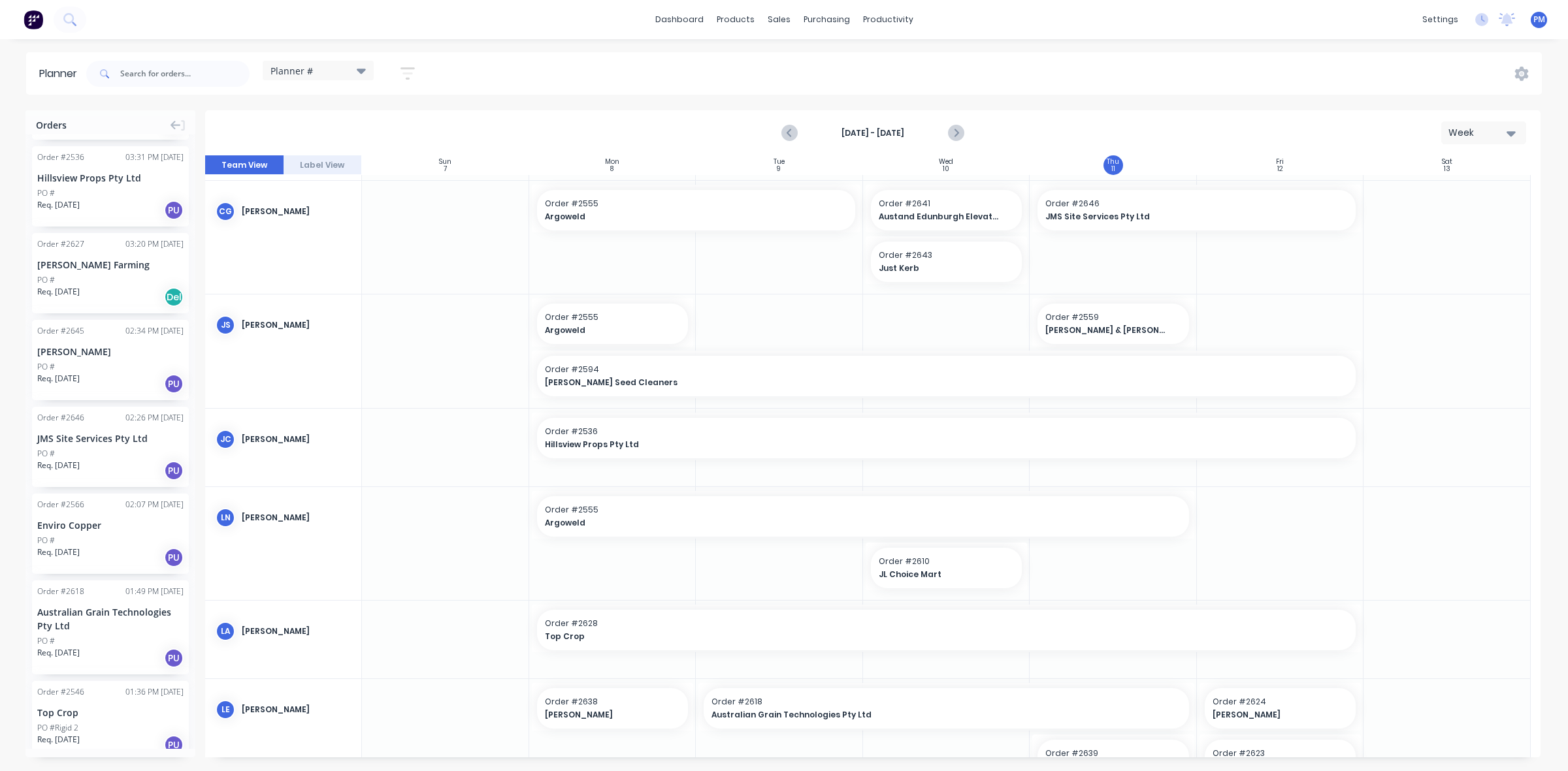
scroll to position [82, 0]
click at [810, 57] on div "Sales Orders" at bounding box center [827, 62] width 53 height 11
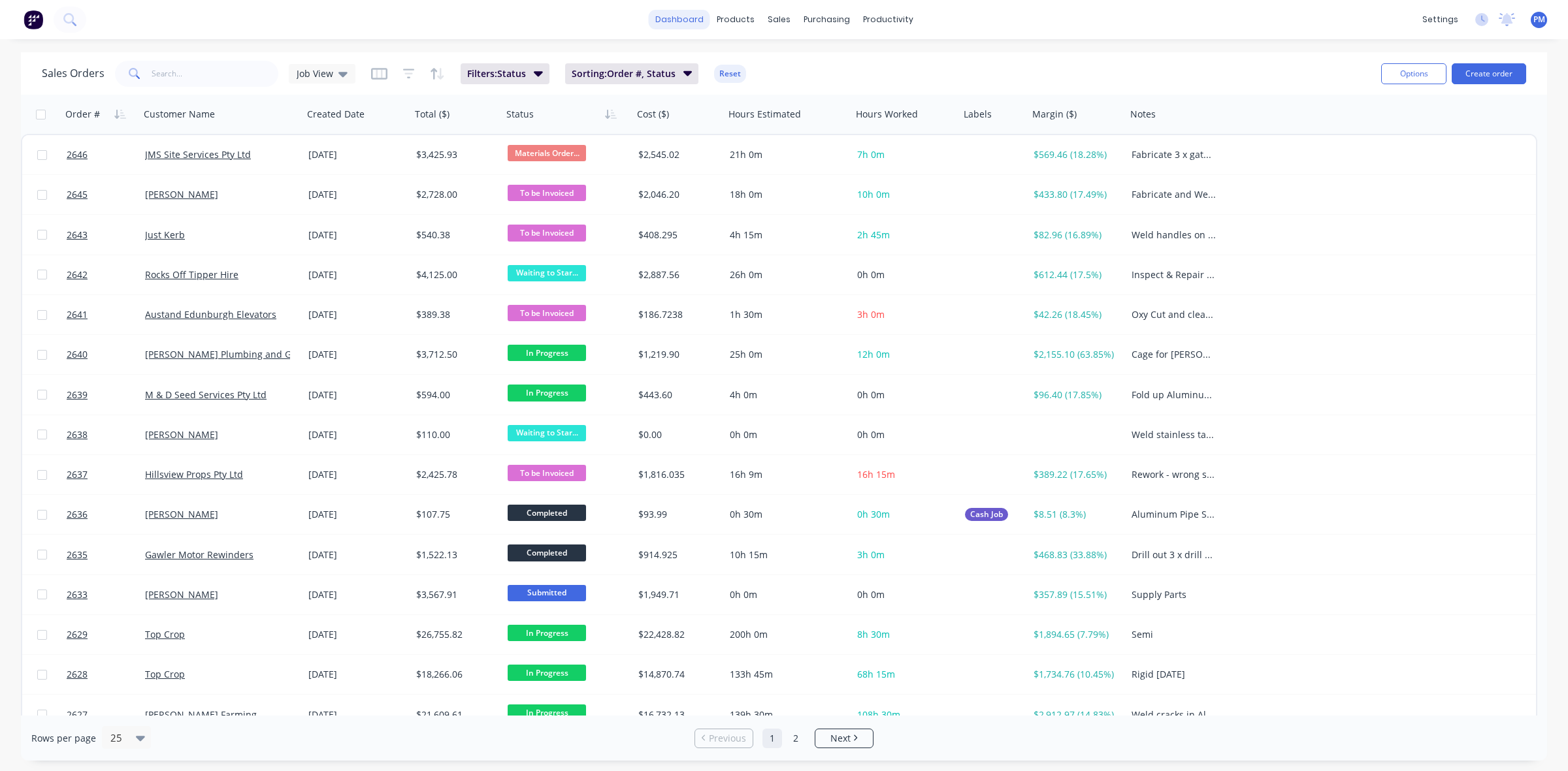
click at [668, 17] on link "dashboard" at bounding box center [679, 19] width 62 height 20
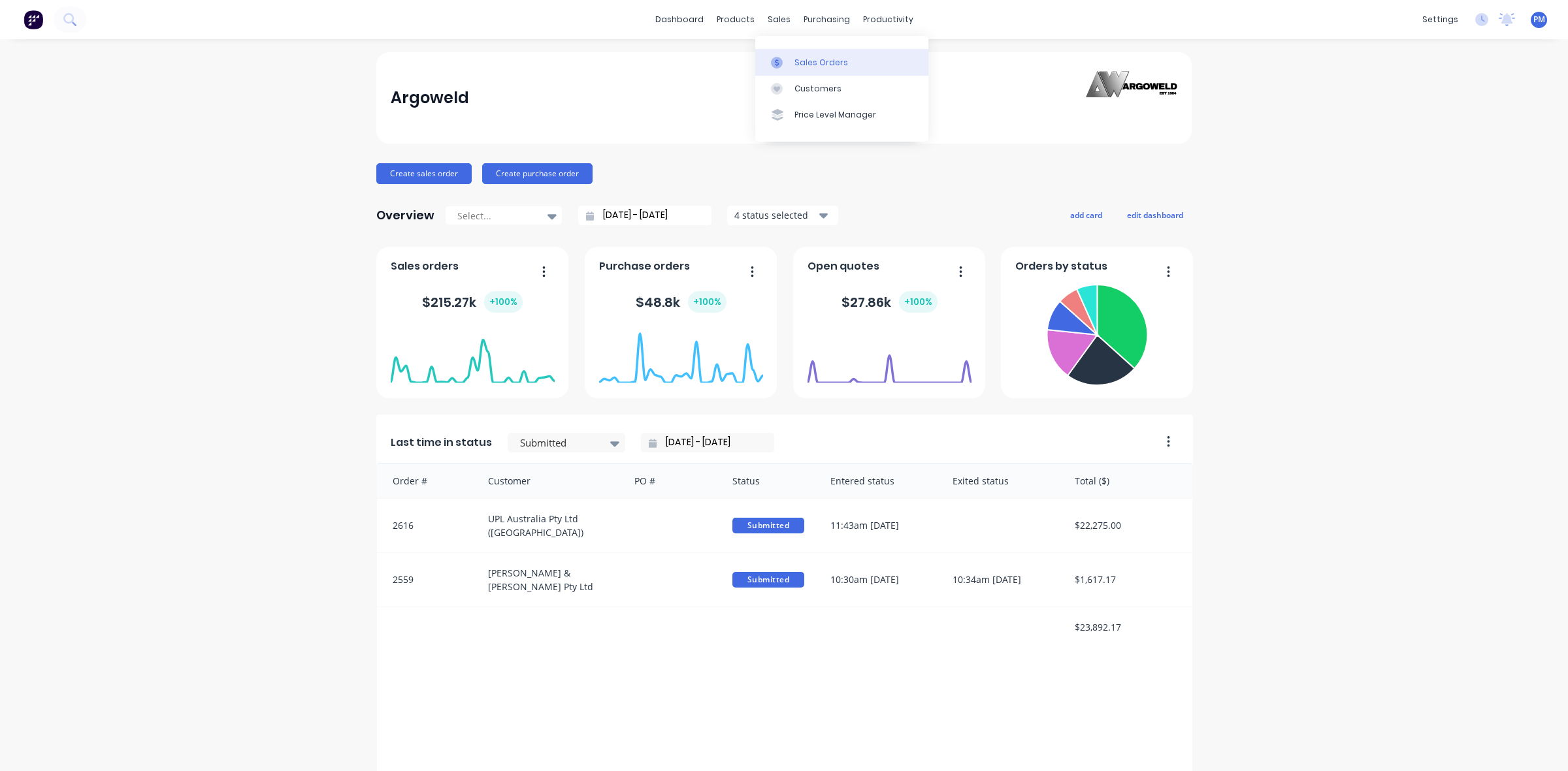
click at [799, 60] on div "Sales Orders" at bounding box center [821, 62] width 53 height 11
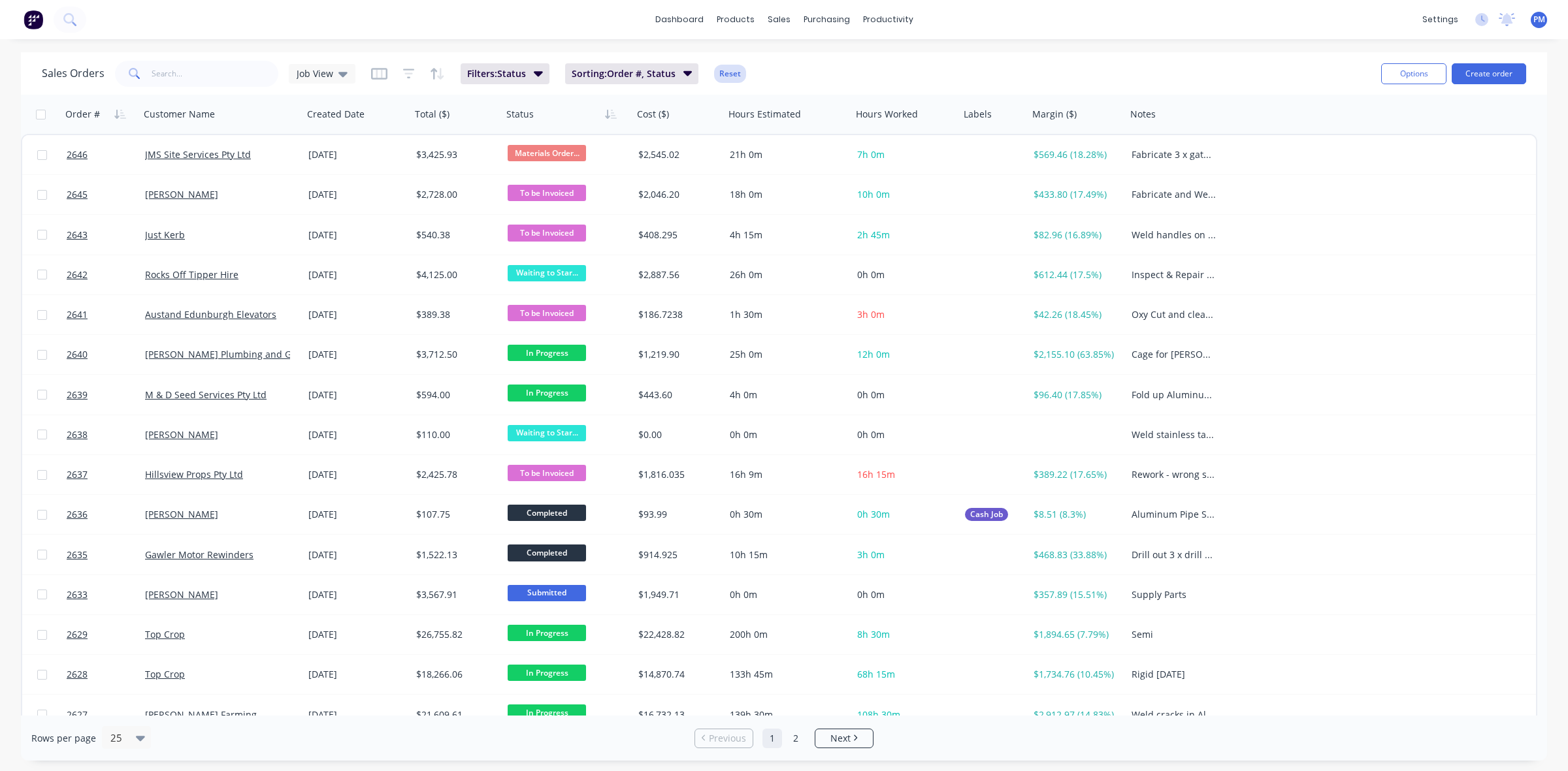
click at [728, 70] on button "Reset" at bounding box center [730, 74] width 32 height 18
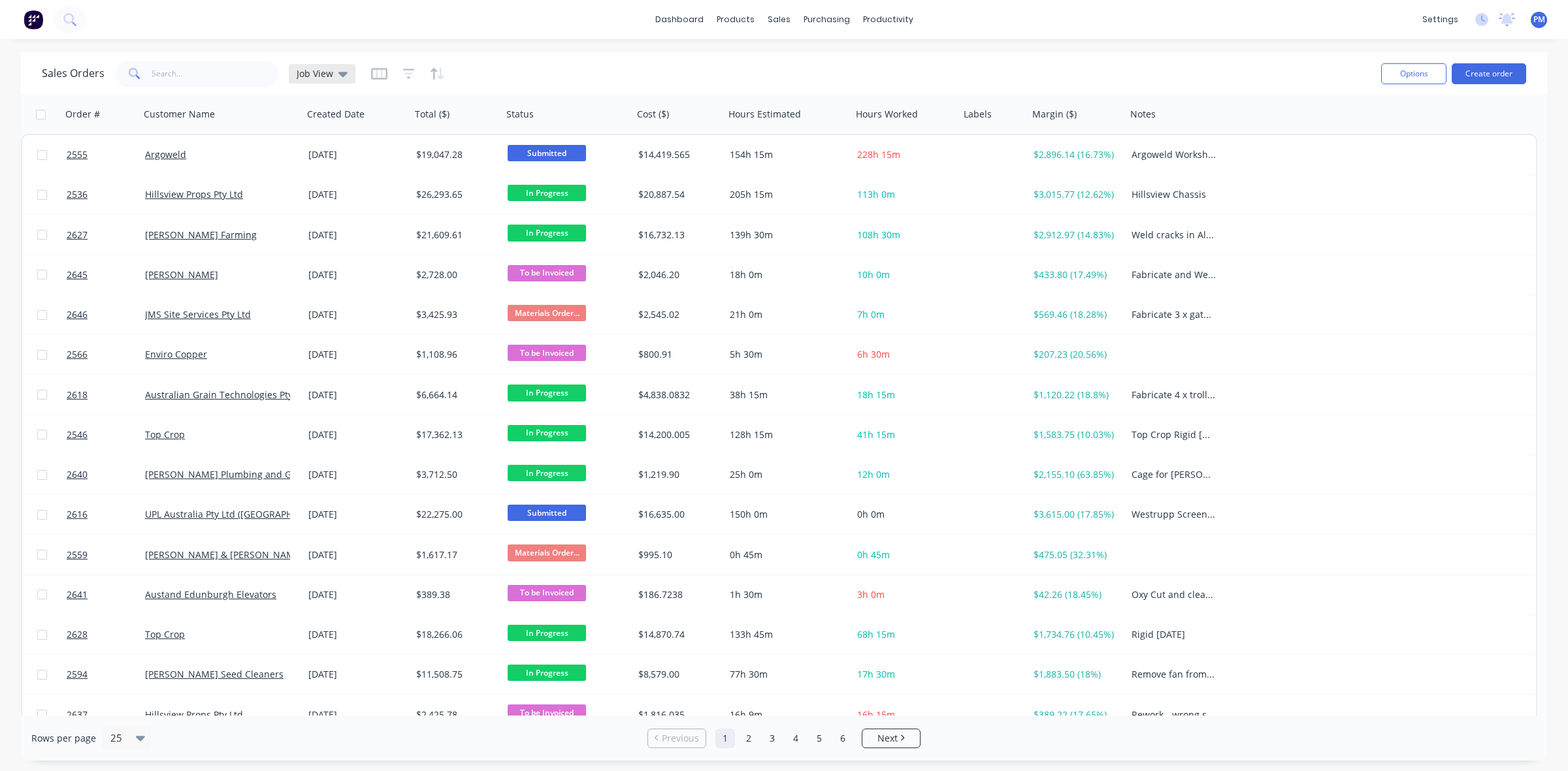
click at [339, 73] on icon at bounding box center [343, 74] width 9 height 14
click at [339, 209] on button "Job View (Default)" at bounding box center [368, 211] width 149 height 15
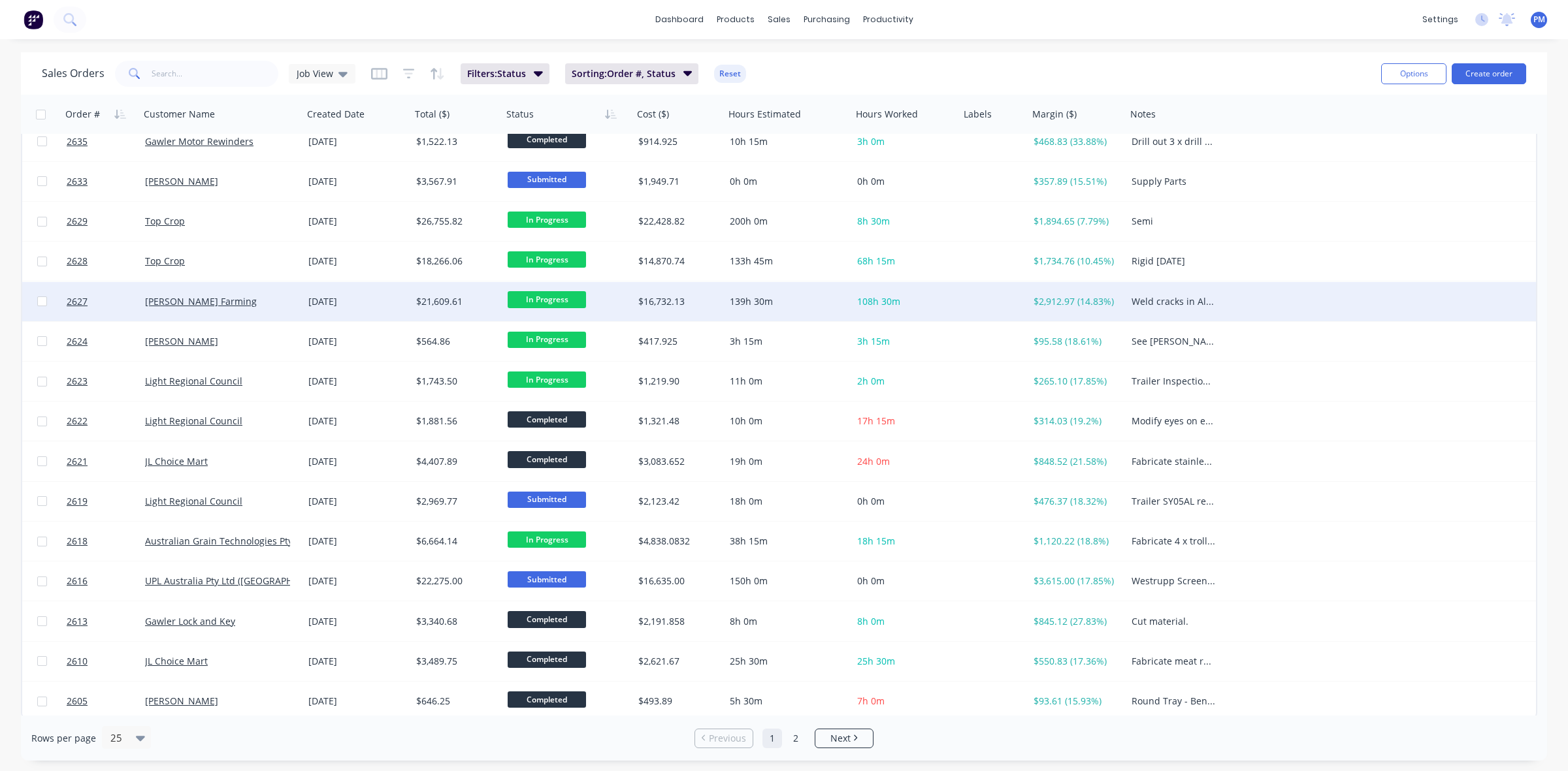
scroll to position [418, 0]
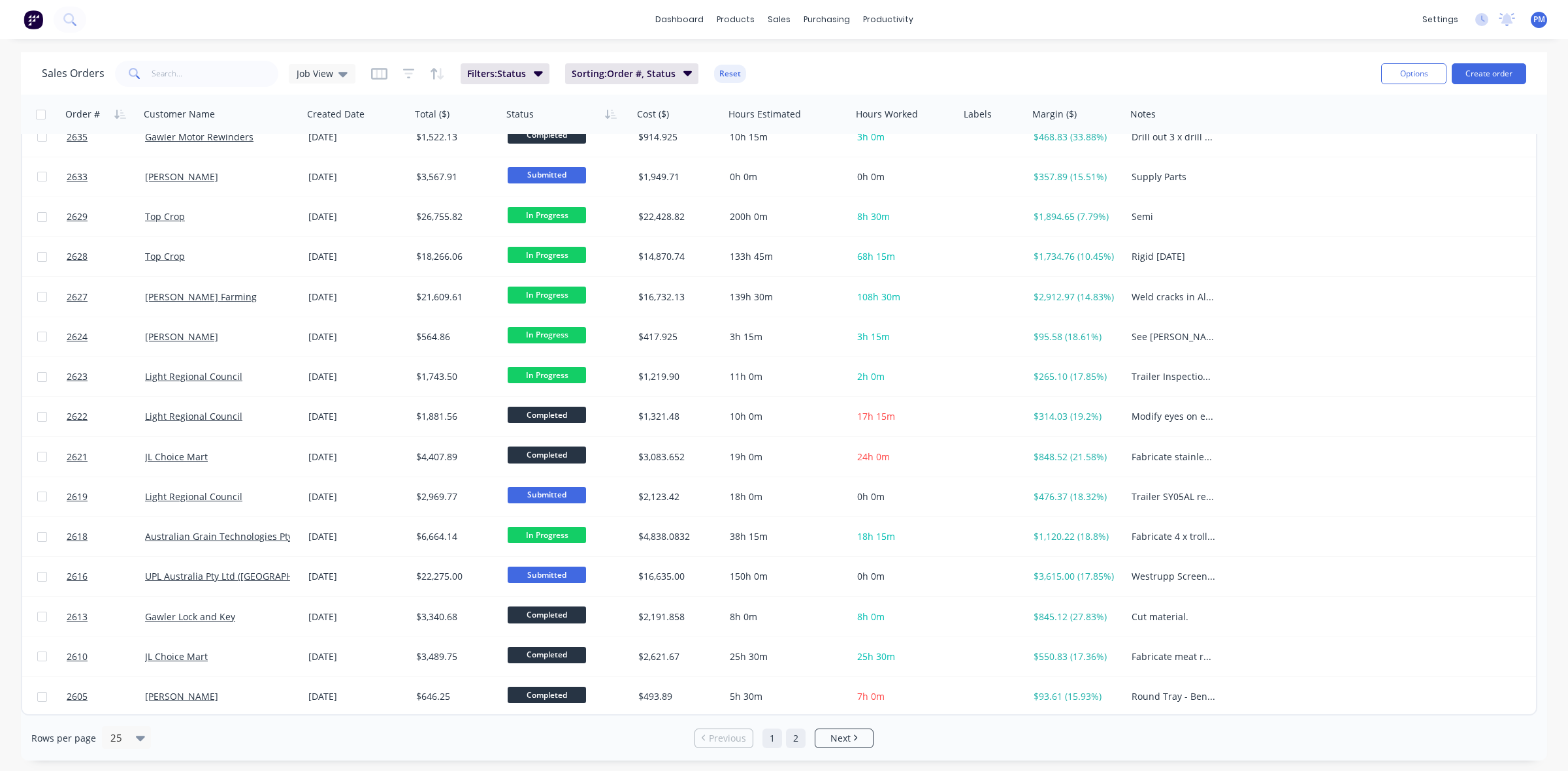
click at [794, 745] on link "2" at bounding box center [795, 738] width 20 height 20
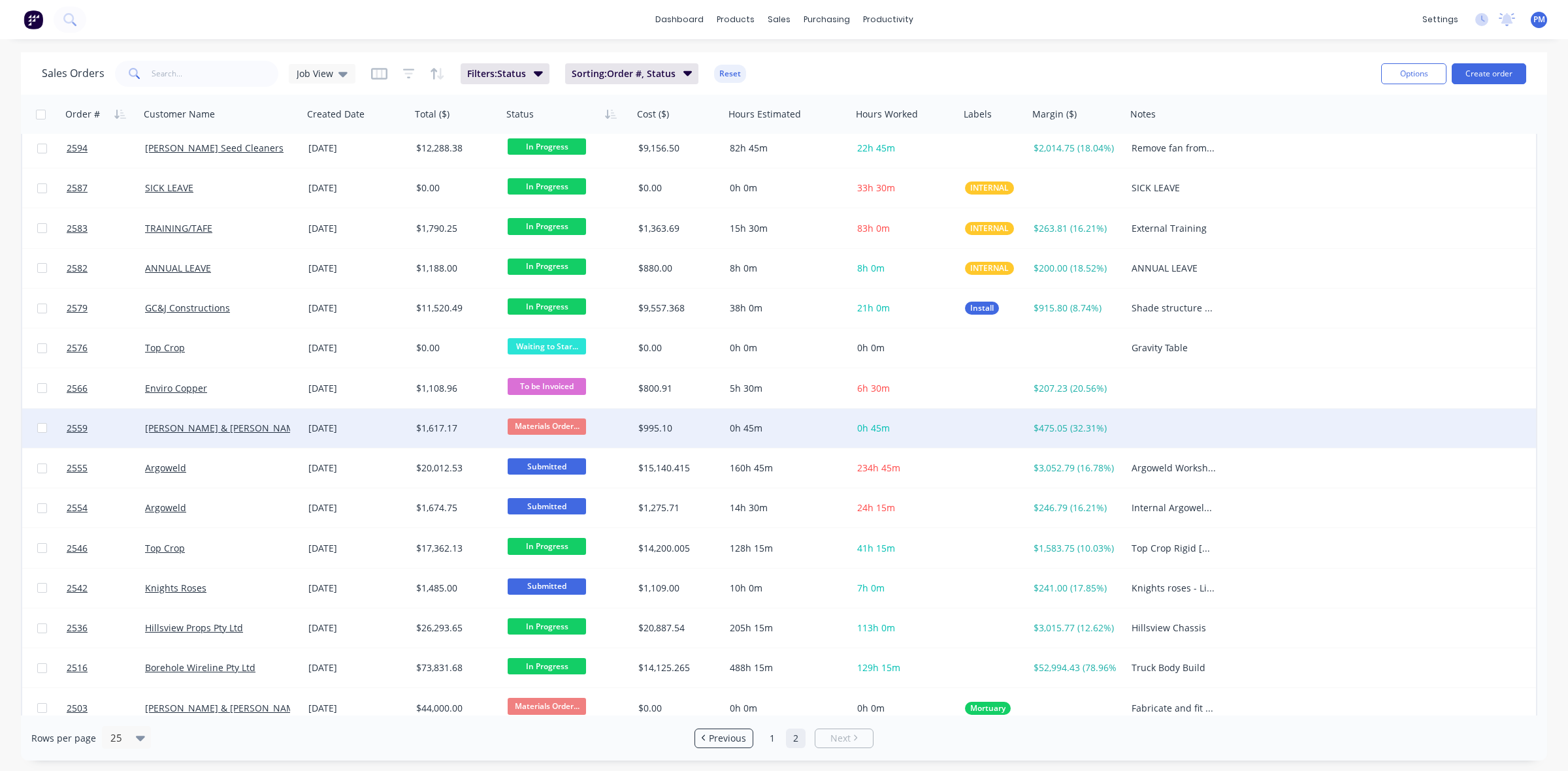
scroll to position [0, 0]
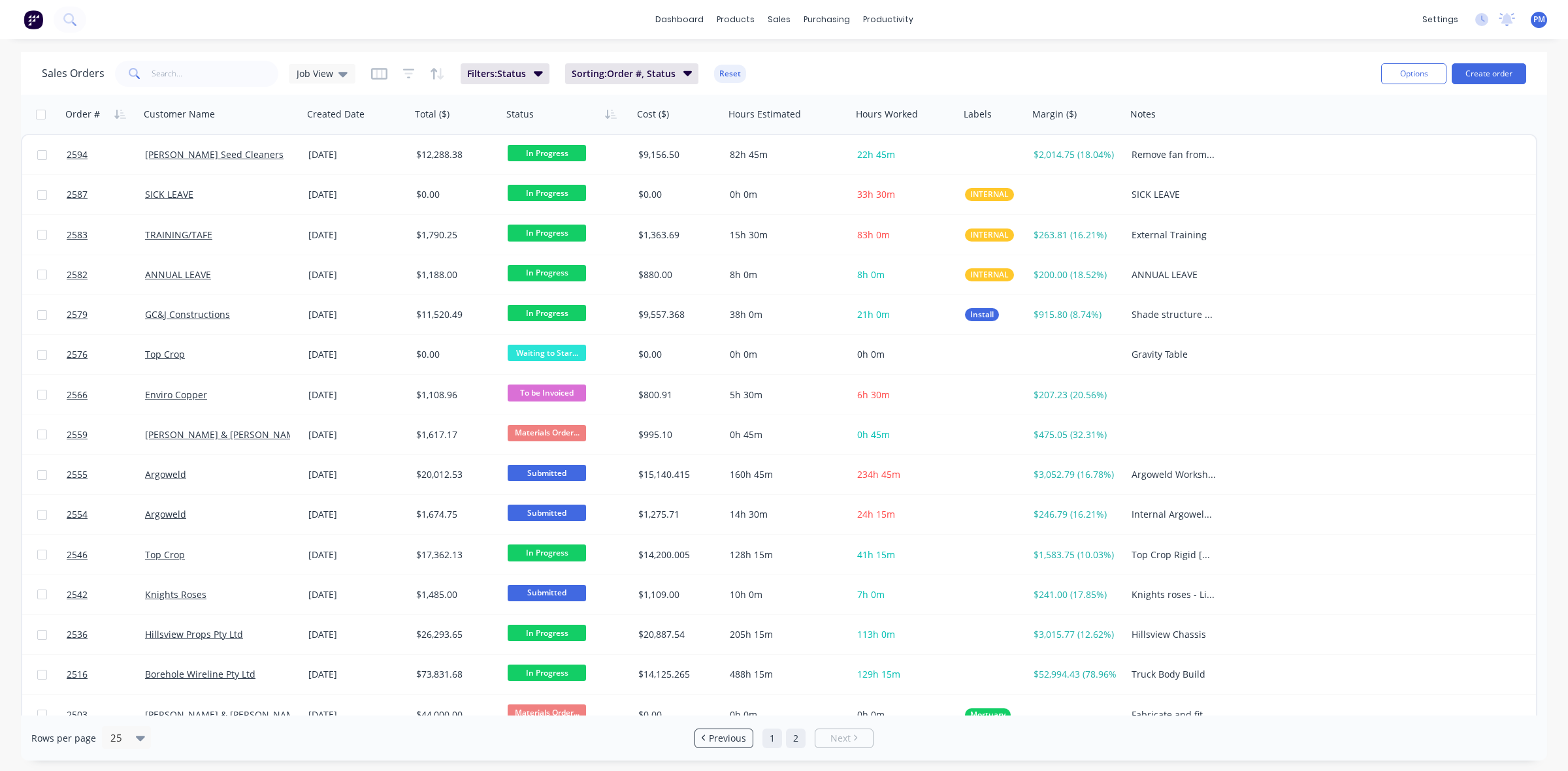
click at [775, 745] on link "1" at bounding box center [772, 738] width 20 height 20
